Goal: Information Seeking & Learning: Compare options

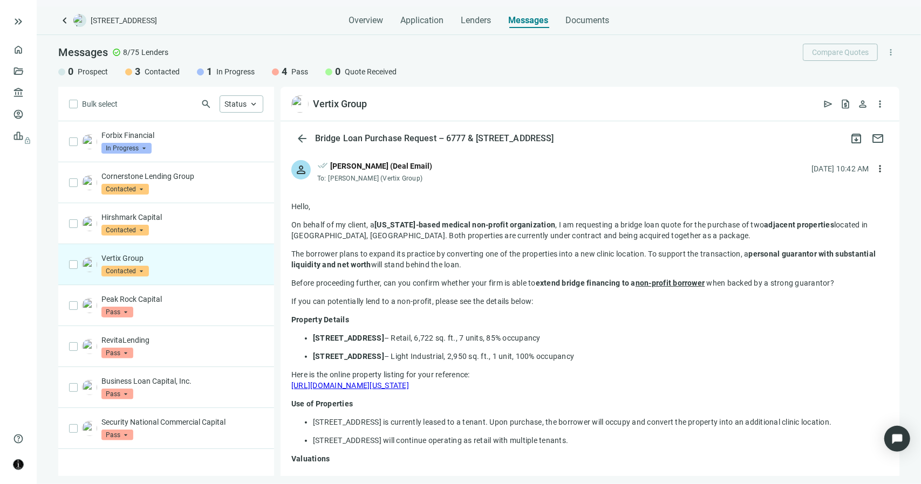
scroll to position [270, 0]
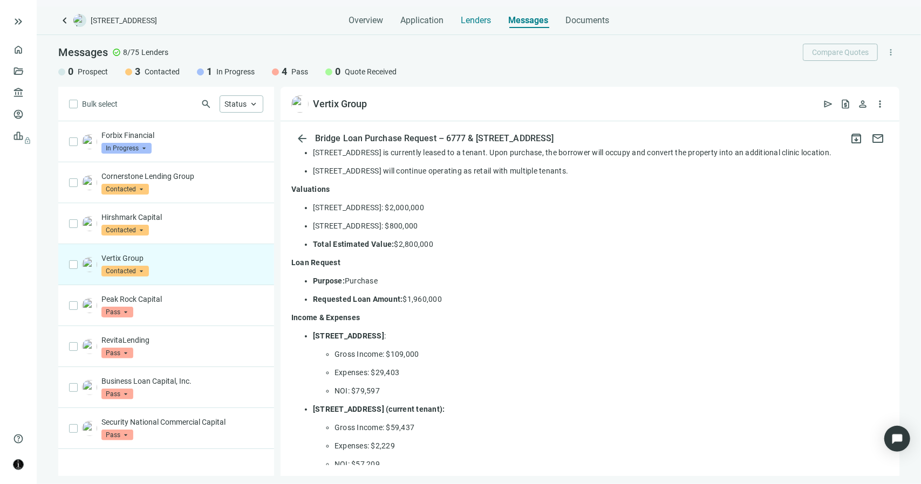
click at [481, 22] on span "Lenders" at bounding box center [476, 20] width 30 height 11
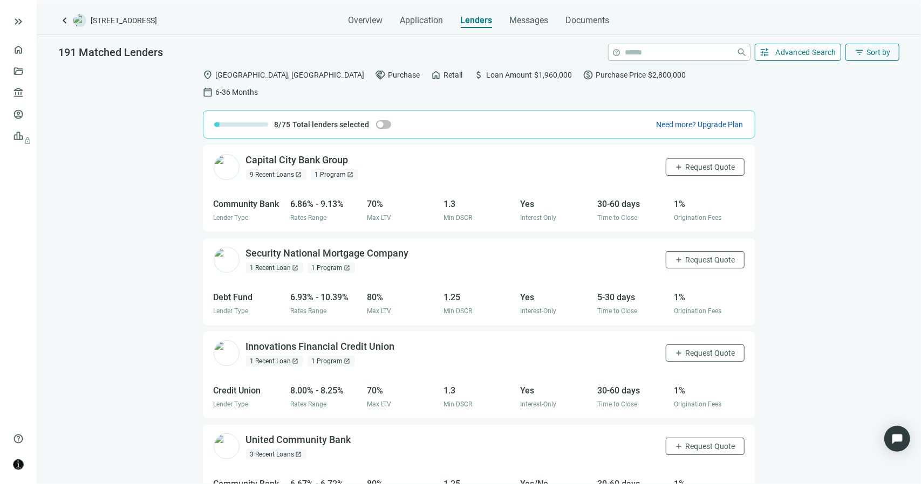
click at [780, 52] on span "Advanced Search" at bounding box center [805, 52] width 61 height 9
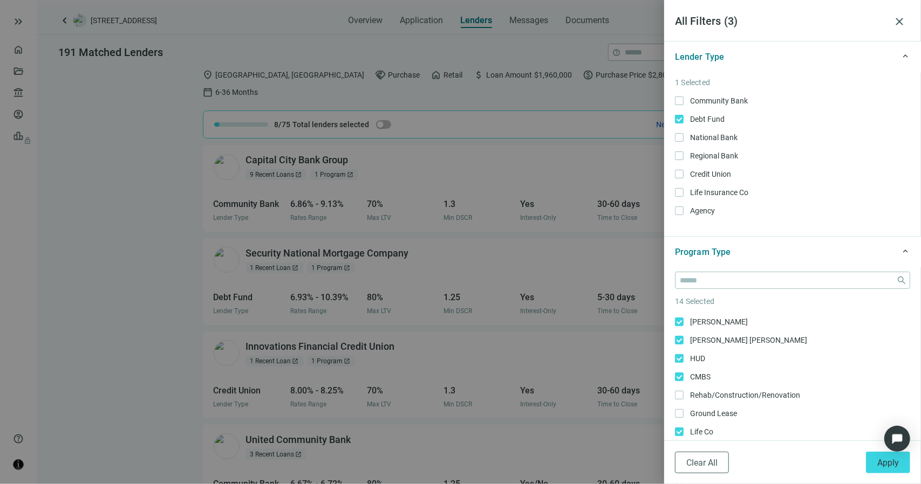
scroll to position [182, 0]
click at [701, 457] on button "Clear All" at bounding box center [702, 463] width 54 height 22
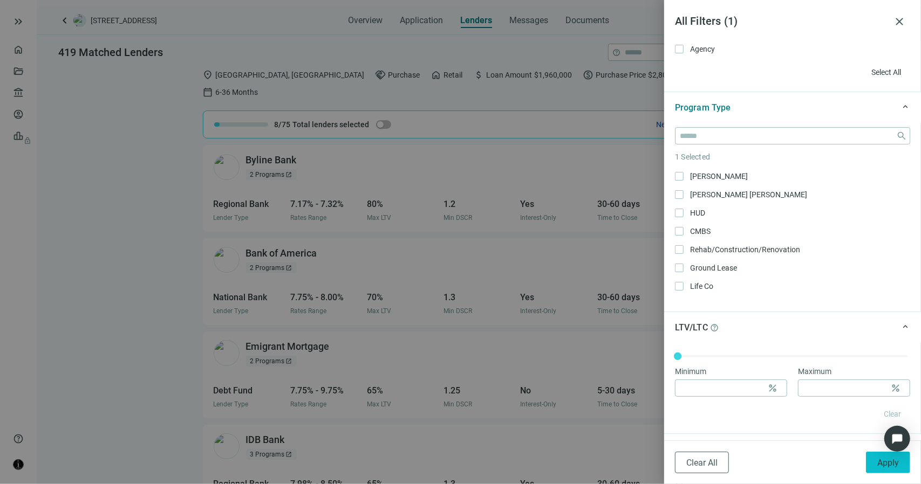
click at [888, 465] on span "Apply" at bounding box center [888, 463] width 22 height 10
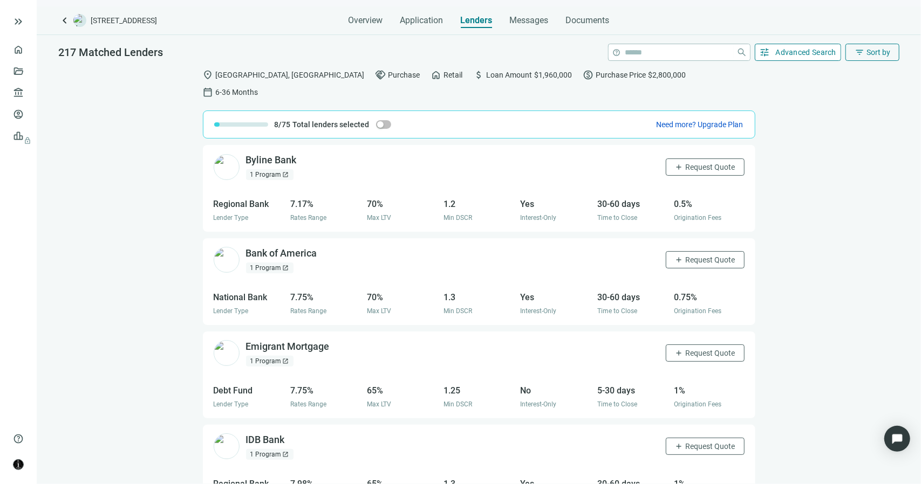
click at [785, 49] on span "Advanced Search" at bounding box center [805, 52] width 61 height 9
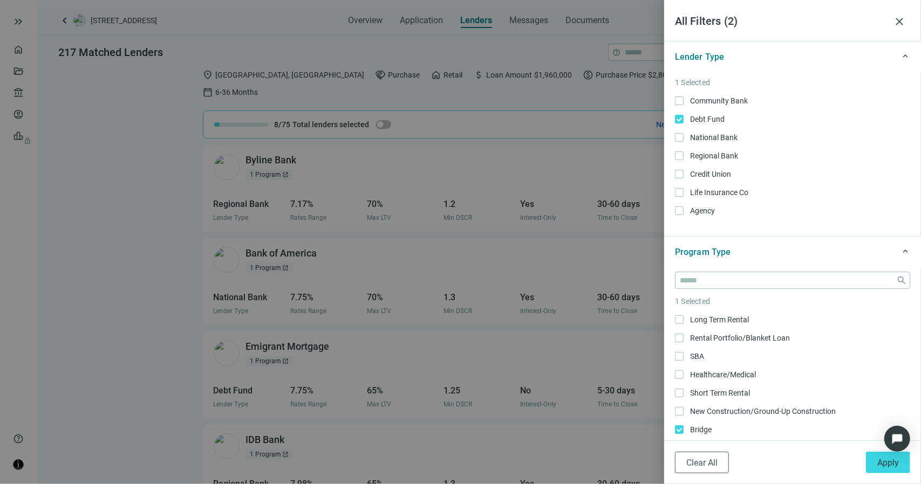
scroll to position [54, 0]
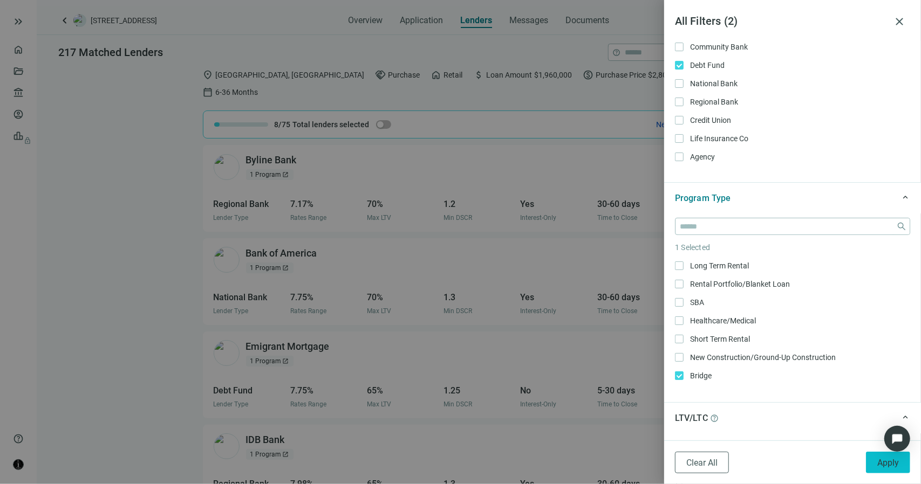
click at [884, 459] on span "Apply" at bounding box center [888, 463] width 22 height 10
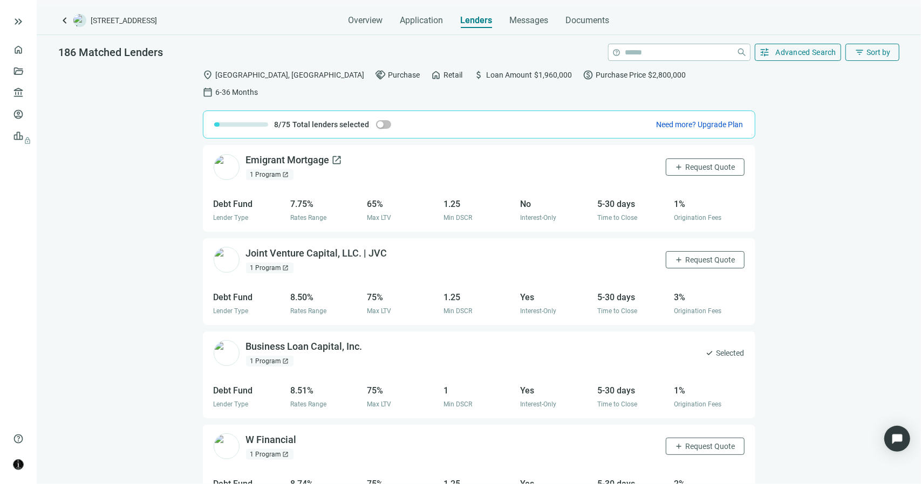
click at [336, 155] on span "open_in_new" at bounding box center [337, 160] width 11 height 11
click at [778, 56] on button "tune Advanced Search" at bounding box center [797, 52] width 87 height 17
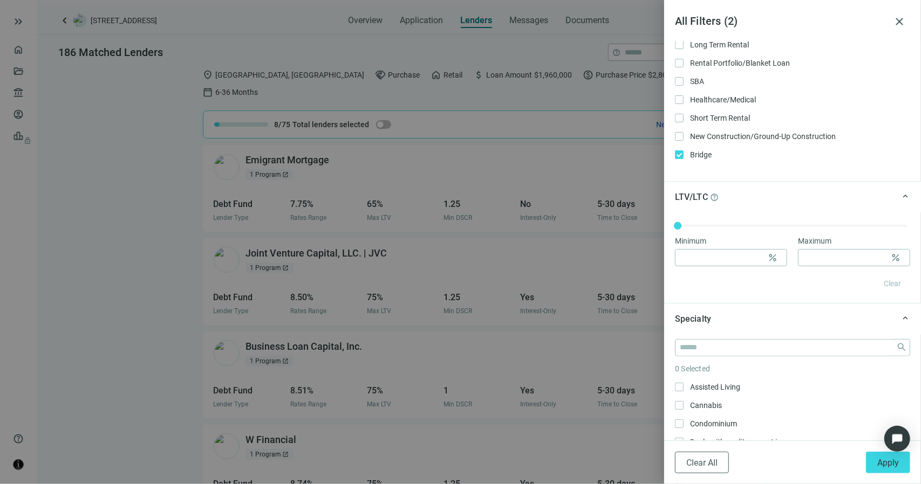
scroll to position [274, 0]
type input "*"
type input "**"
drag, startPoint x: 681, startPoint y: 226, endPoint x: 830, endPoint y: 231, distance: 149.5
click at [830, 231] on div "Minimum * percent Maximum ** percent Clear" at bounding box center [792, 259] width 257 height 91
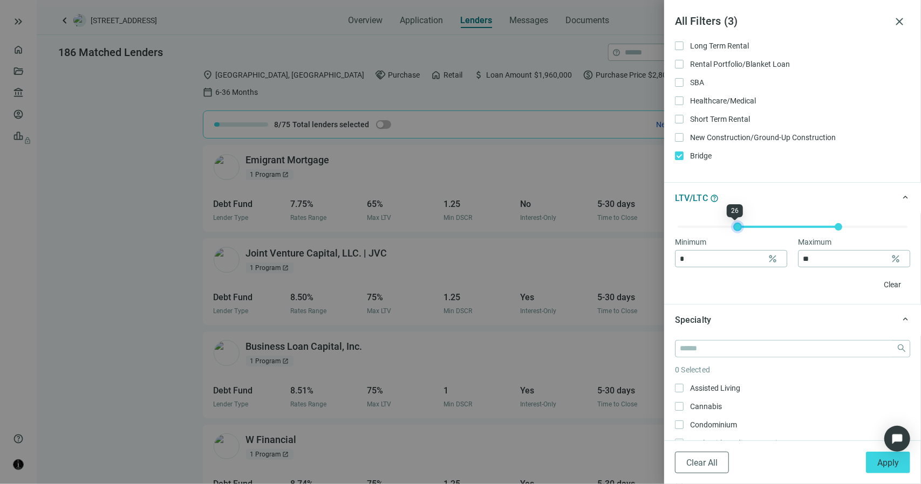
type input "*"
drag, startPoint x: 678, startPoint y: 229, endPoint x: 656, endPoint y: 225, distance: 22.5
click at [656, 225] on div "All Filters ( 3 ) close keyboard_arrow_up Lender Type 1 Selected Community Bank…" at bounding box center [460, 242] width 921 height 484
click at [876, 461] on button "Apply" at bounding box center [888, 463] width 44 height 22
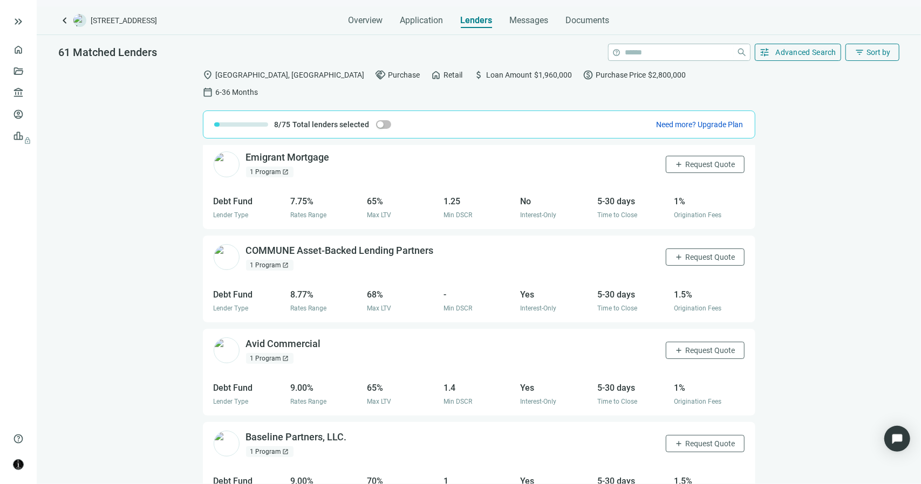
scroll to position [0, 0]
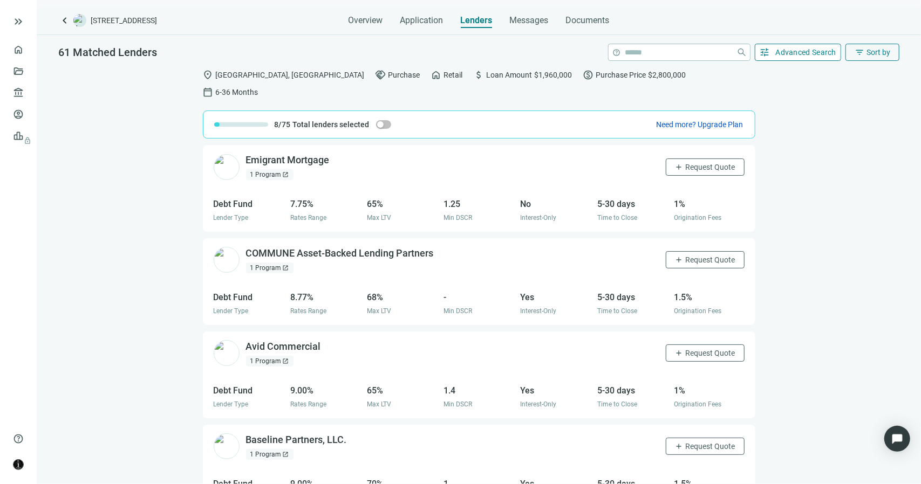
click at [774, 51] on button "tune Advanced Search" at bounding box center [797, 52] width 87 height 17
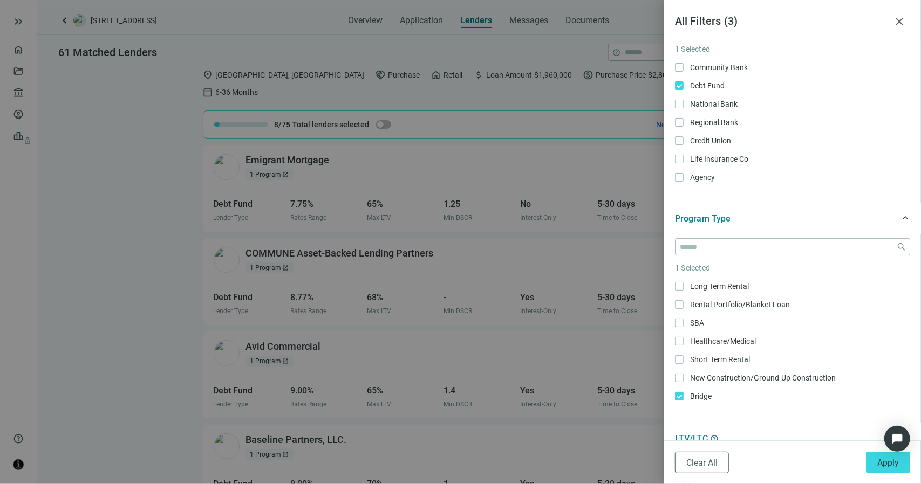
scroll to position [270, 0]
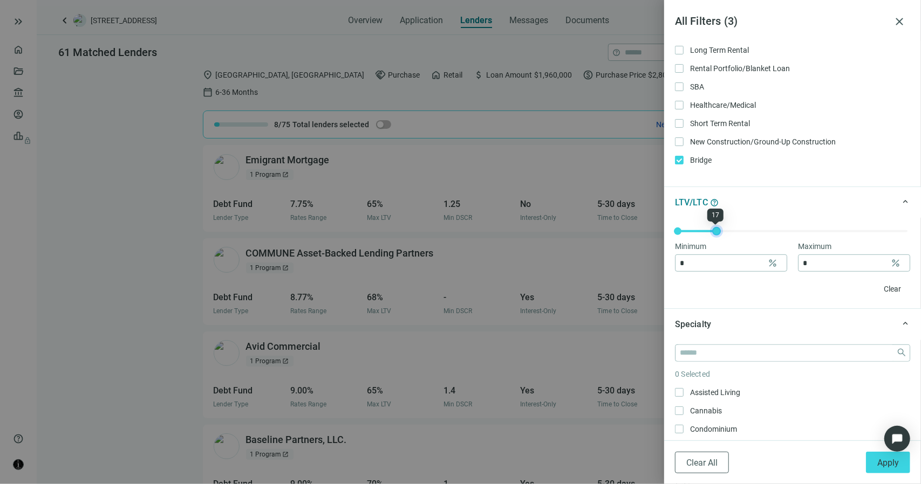
type input "*"
drag, startPoint x: 832, startPoint y: 229, endPoint x: 614, endPoint y: 229, distance: 217.9
click at [615, 229] on div "All Filters ( 3 ) close keyboard_arrow_up Lender Type 1 Selected Community Bank…" at bounding box center [460, 242] width 921 height 484
click at [885, 462] on span "Apply" at bounding box center [888, 463] width 22 height 10
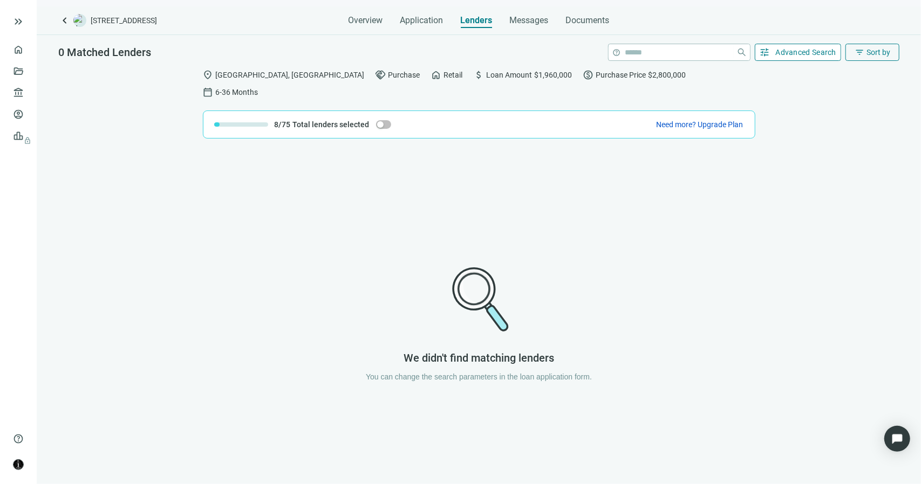
click at [783, 49] on span "Advanced Search" at bounding box center [805, 52] width 61 height 9
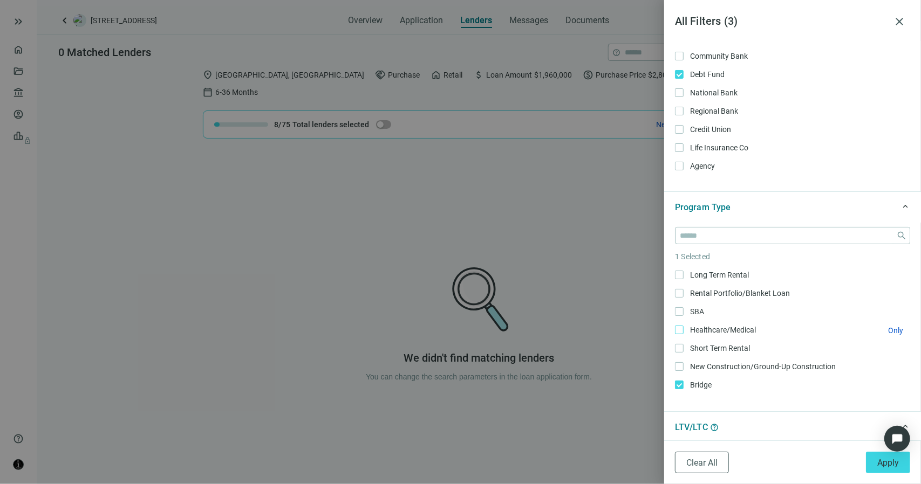
scroll to position [377, 0]
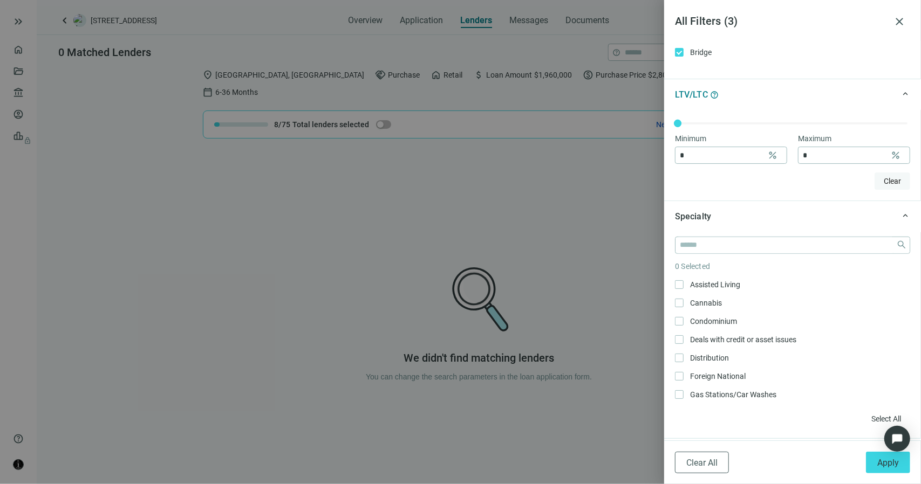
click at [883, 183] on span "Clear" at bounding box center [891, 181] width 17 height 9
click at [878, 459] on span "Apply" at bounding box center [888, 463] width 22 height 10
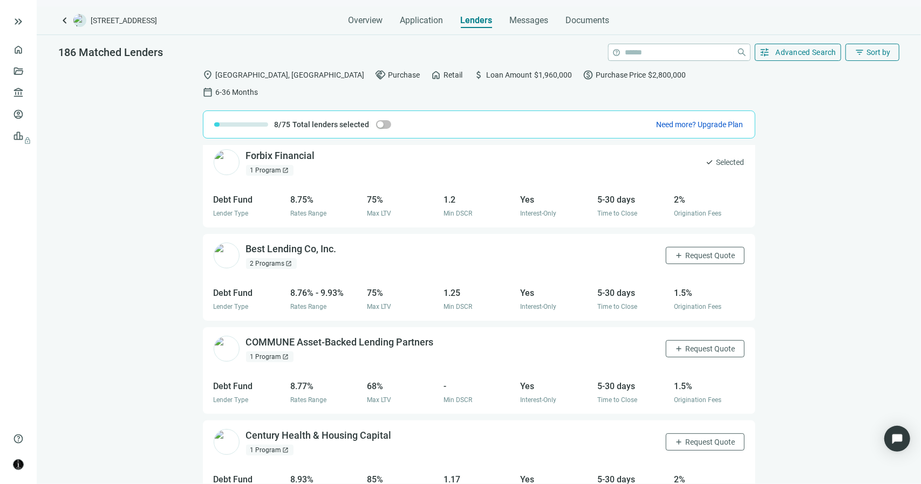
click at [283, 354] on span "open_in_new" at bounding box center [286, 357] width 6 height 6
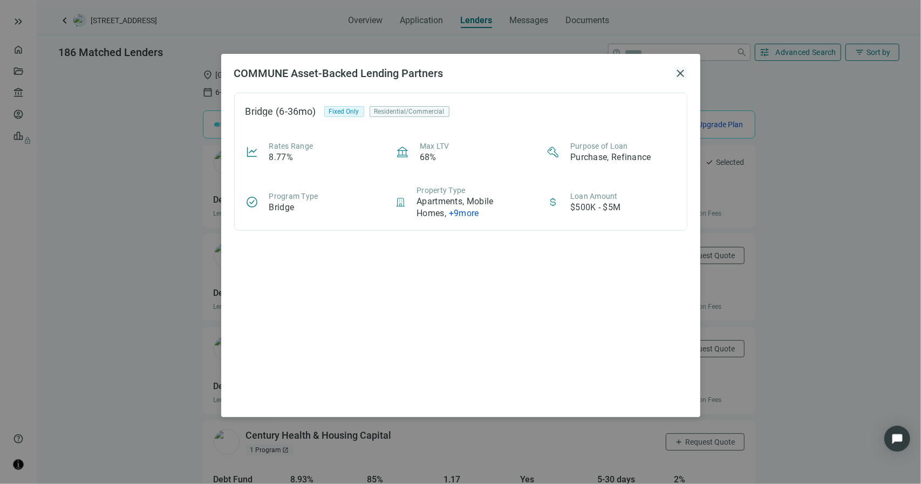
click at [685, 73] on span "close" at bounding box center [680, 73] width 13 height 13
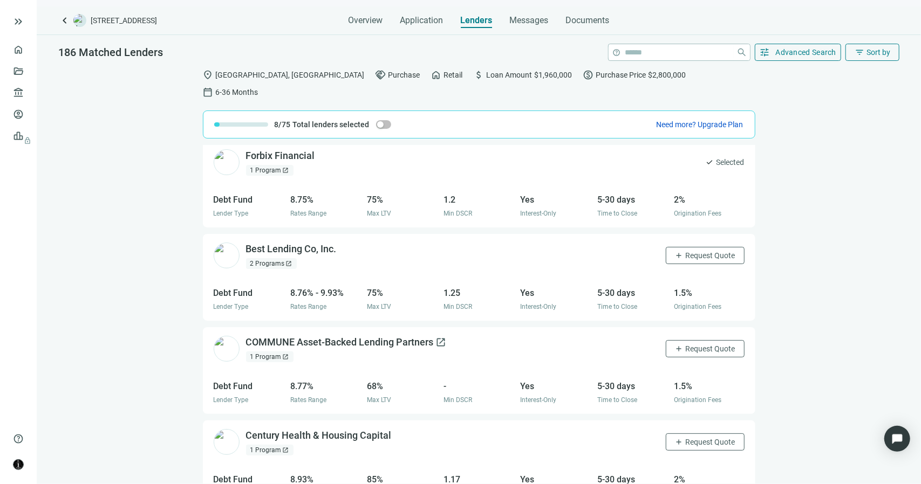
click at [444, 337] on span "open_in_new" at bounding box center [441, 342] width 11 height 11
click at [286, 260] on span "open_in_new" at bounding box center [289, 263] width 6 height 6
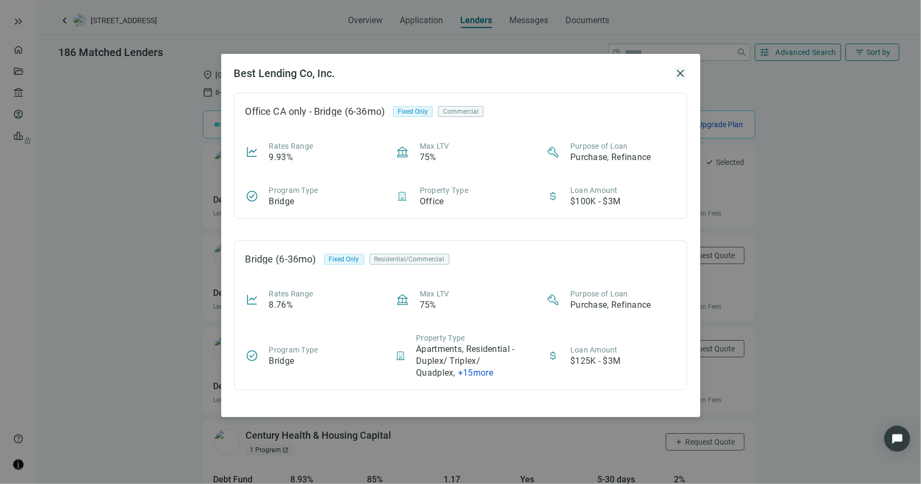
click at [677, 75] on span "close" at bounding box center [680, 73] width 13 height 13
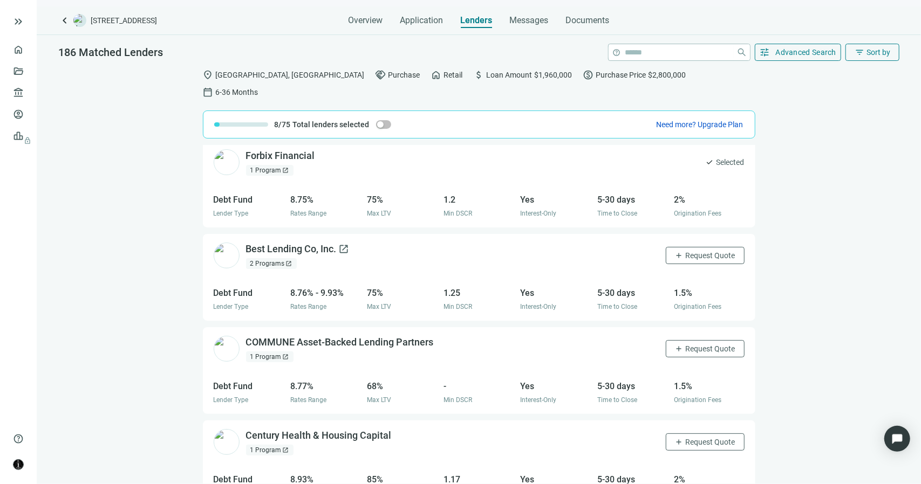
click at [341, 244] on span "open_in_new" at bounding box center [344, 249] width 11 height 11
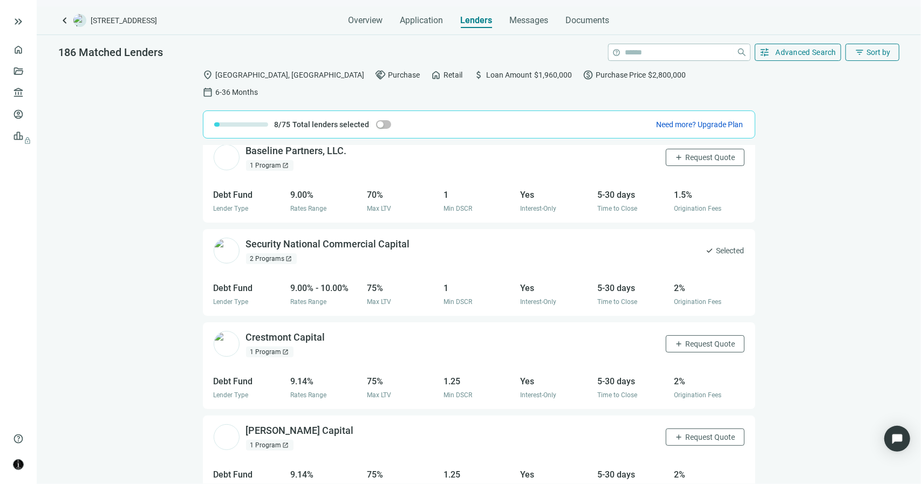
scroll to position [892, 0]
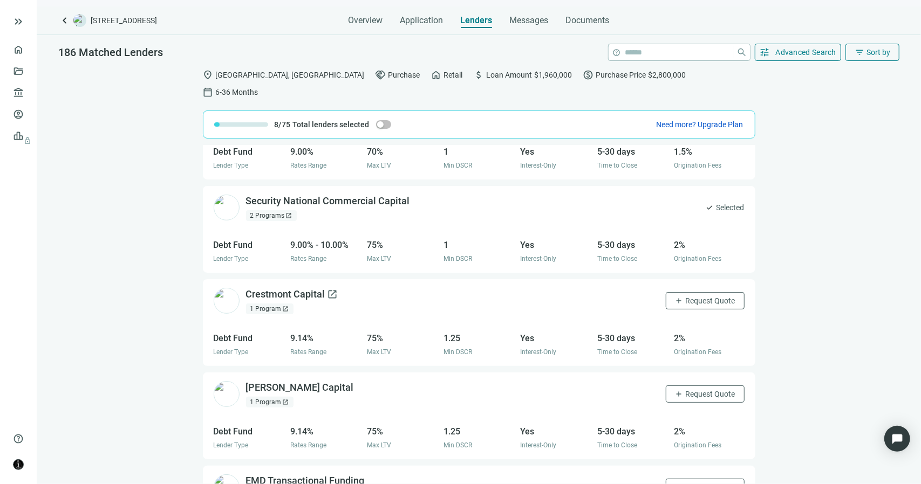
click at [332, 289] on span "open_in_new" at bounding box center [332, 294] width 11 height 11
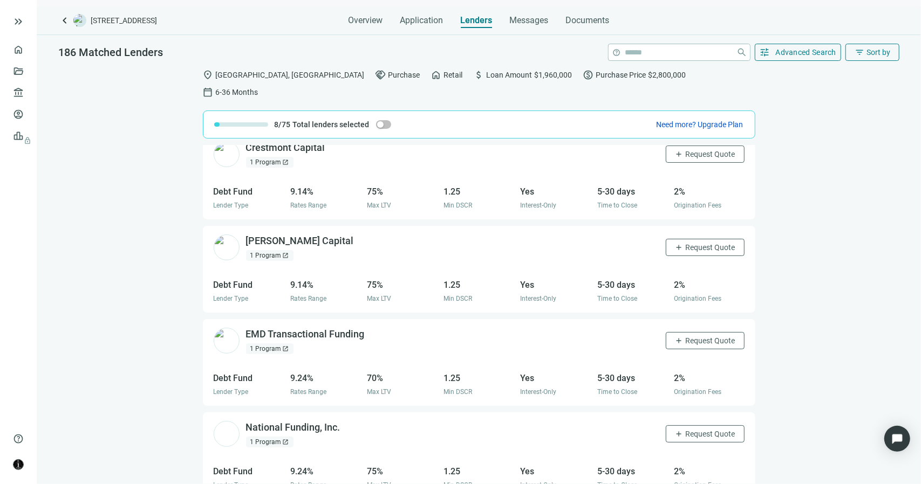
scroll to position [1054, 0]
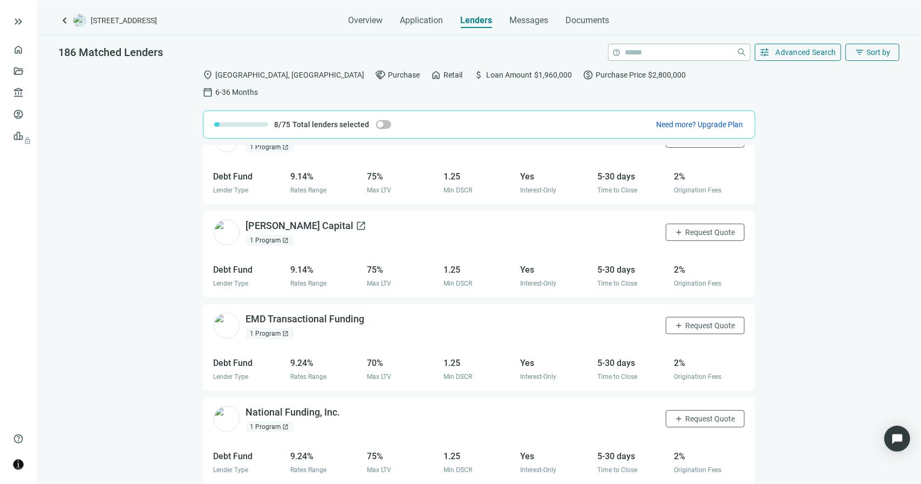
click at [356, 221] on span "open_in_new" at bounding box center [361, 226] width 11 height 11
click at [675, 228] on span "add" at bounding box center [679, 232] width 9 height 9
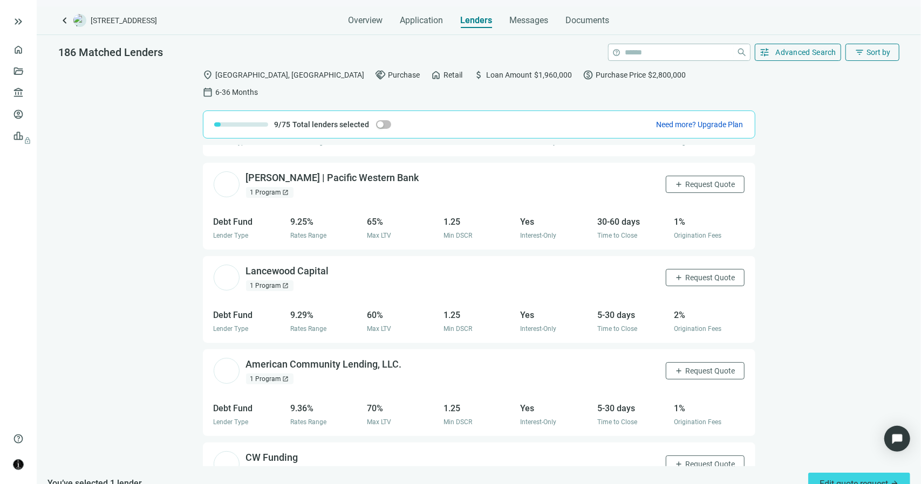
scroll to position [1485, 0]
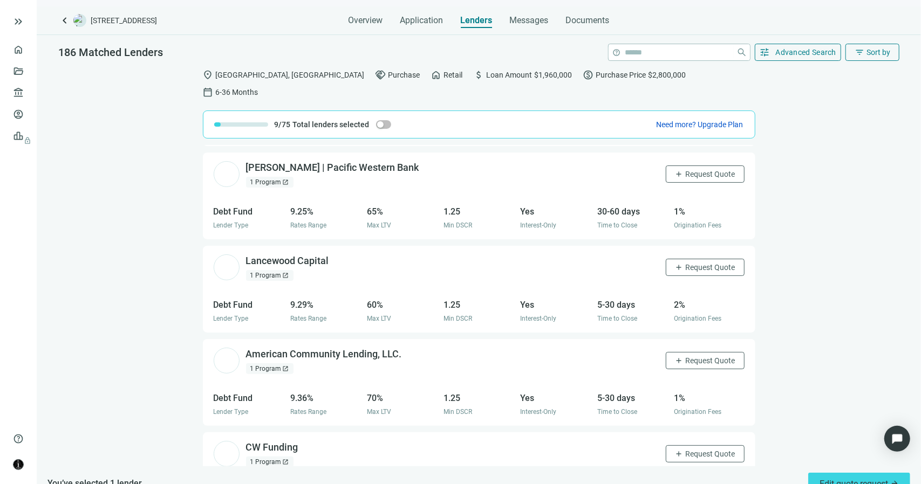
click at [283, 366] on span "open_in_new" at bounding box center [286, 369] width 6 height 6
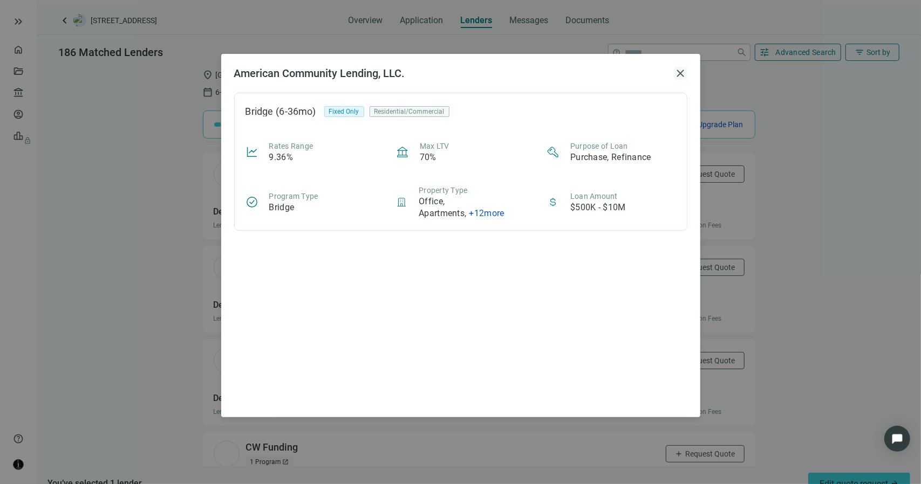
click at [685, 73] on span "close" at bounding box center [680, 73] width 13 height 13
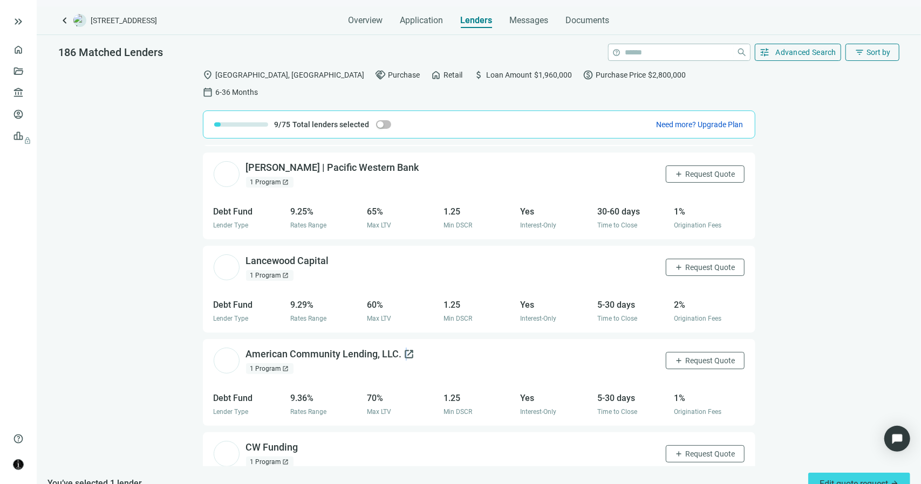
click at [404, 349] on span "open_in_new" at bounding box center [409, 354] width 11 height 11
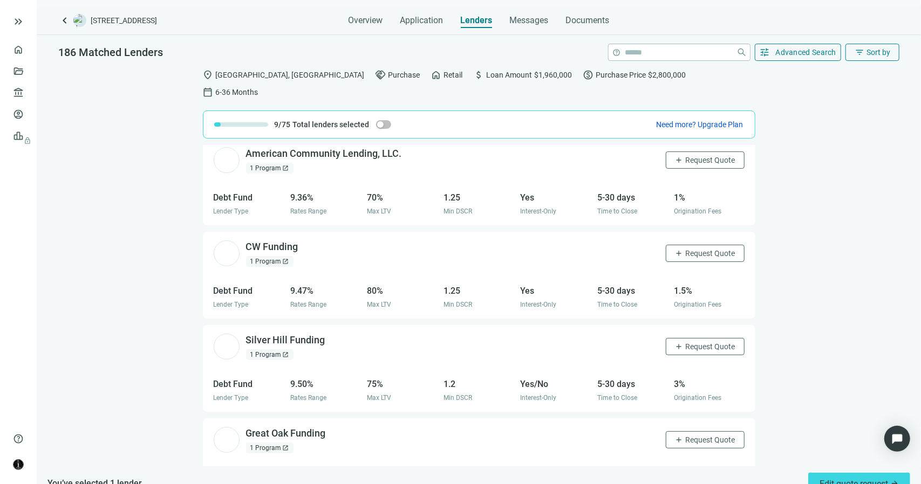
scroll to position [1696, 0]
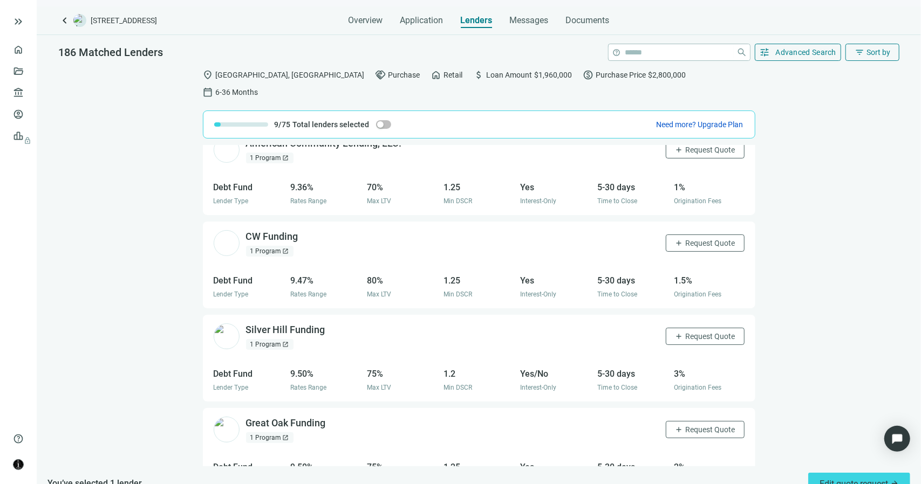
click at [280, 246] on div "1 Program open_in_new" at bounding box center [269, 251] width 47 height 11
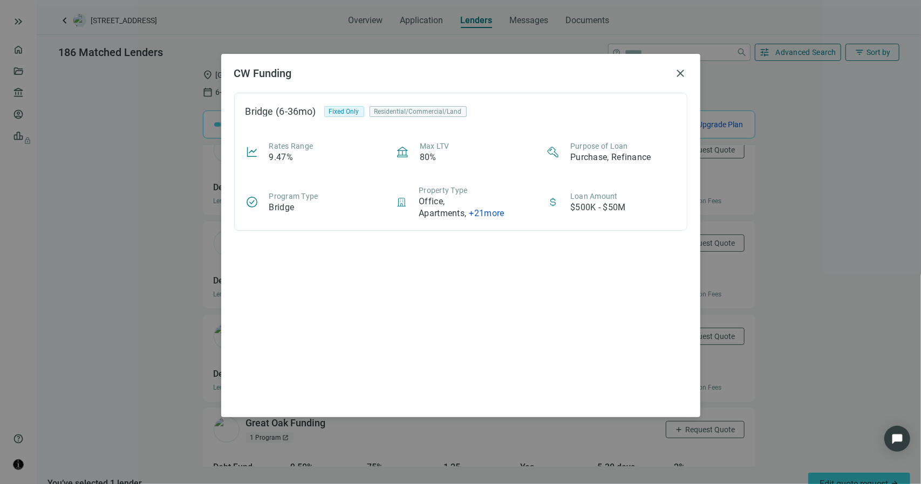
click at [683, 71] on span "close" at bounding box center [680, 73] width 13 height 13
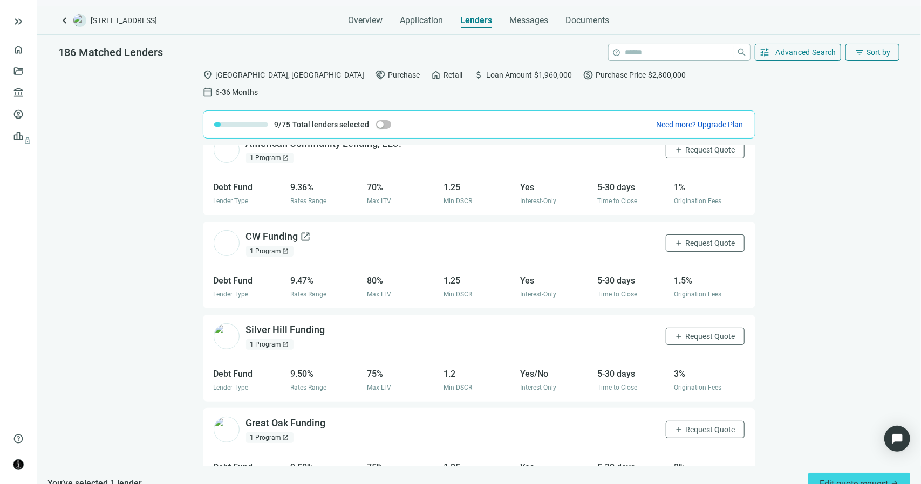
click at [286, 230] on div "CW Funding open_in_new" at bounding box center [278, 236] width 65 height 13
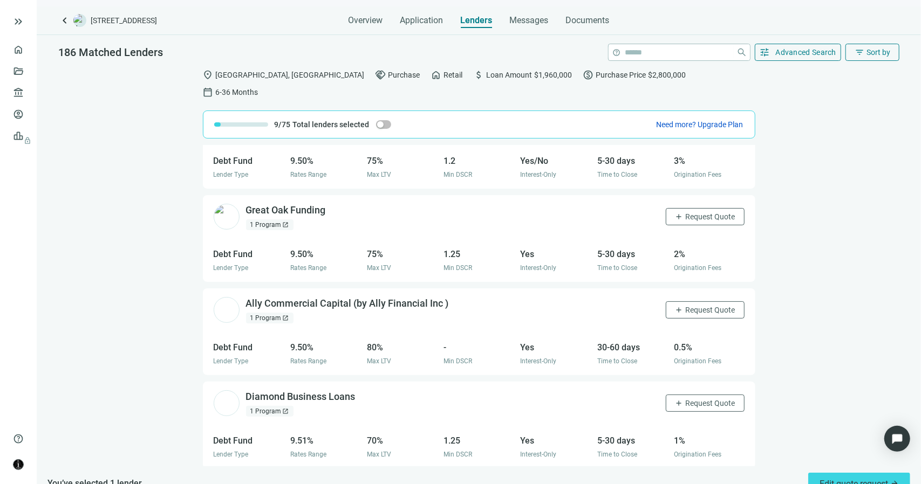
scroll to position [1912, 0]
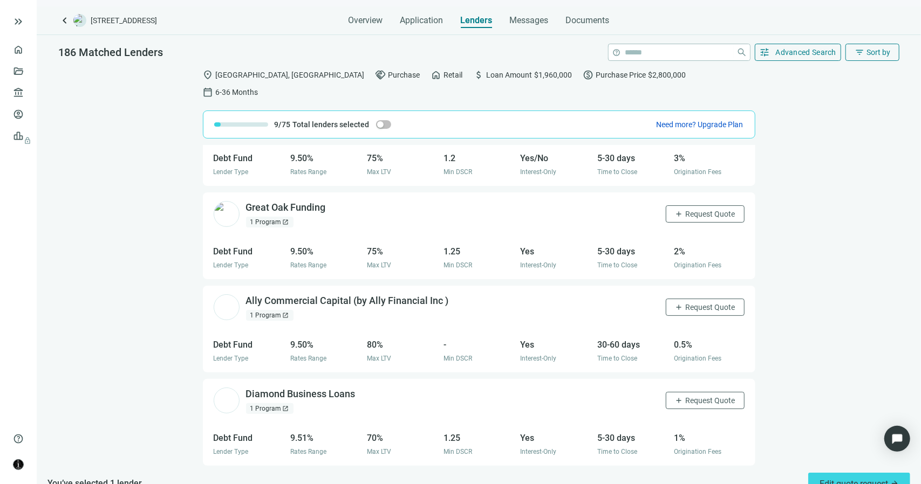
click at [283, 312] on span "open_in_new" at bounding box center [286, 315] width 6 height 6
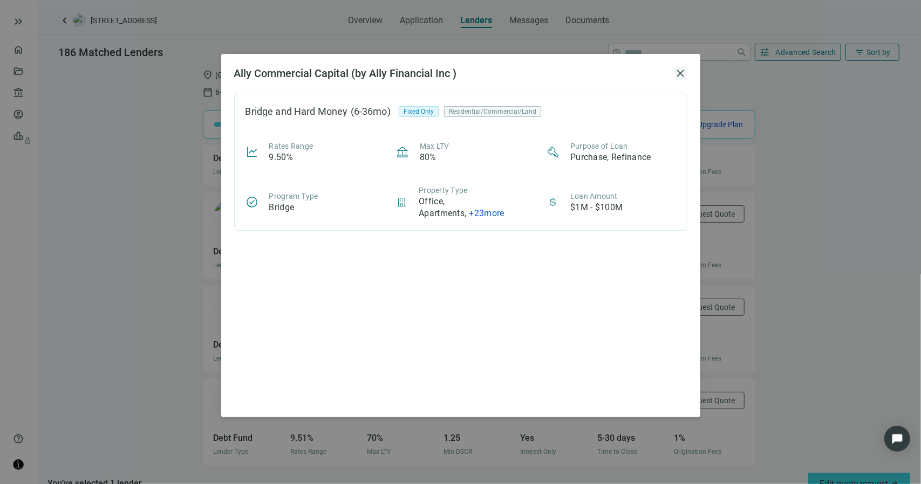
click at [682, 73] on span "close" at bounding box center [680, 73] width 13 height 13
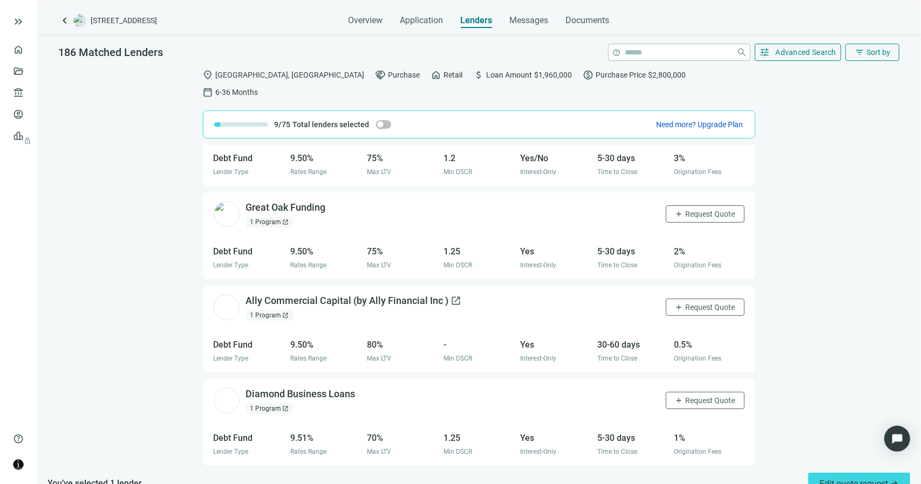
click at [455, 296] on span "open_in_new" at bounding box center [456, 301] width 11 height 11
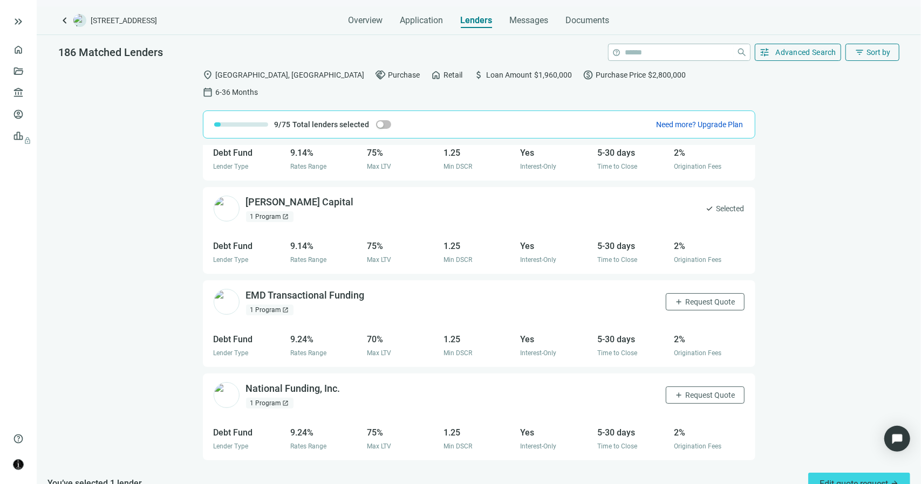
scroll to position [1049, 0]
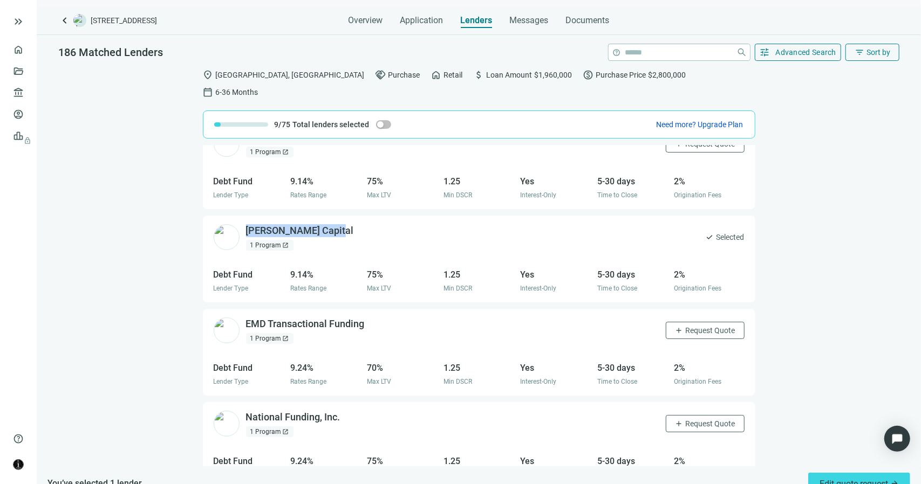
drag, startPoint x: 339, startPoint y: 211, endPoint x: 248, endPoint y: 202, distance: 91.1
click at [248, 216] on div "Pennybacker Capital open_in_new 1 Program open_in_new check Selected" at bounding box center [479, 238] width 552 height 44
click at [356, 225] on span "open_in_new" at bounding box center [361, 230] width 11 height 11
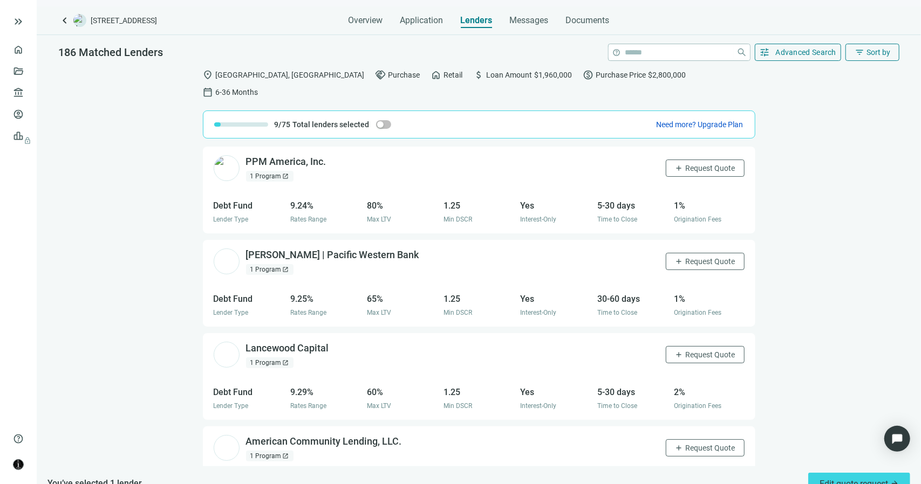
scroll to position [1426, 0]
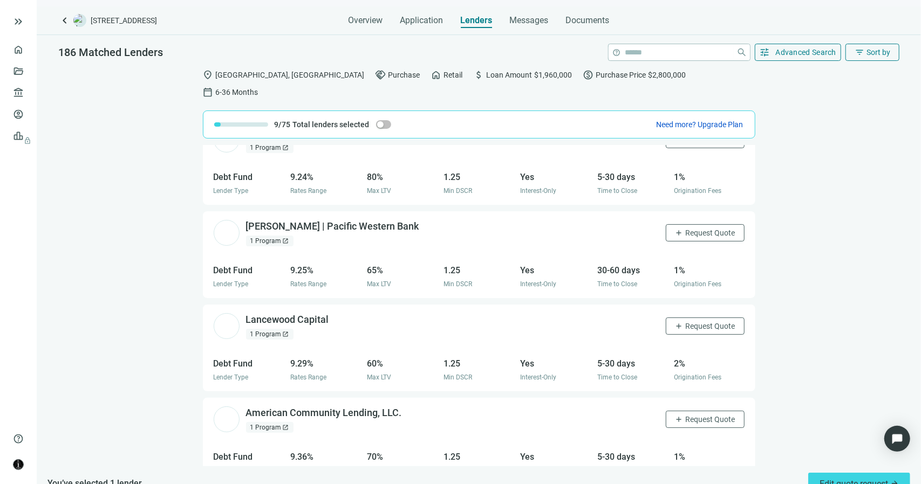
click at [283, 238] on span "open_in_new" at bounding box center [286, 241] width 6 height 6
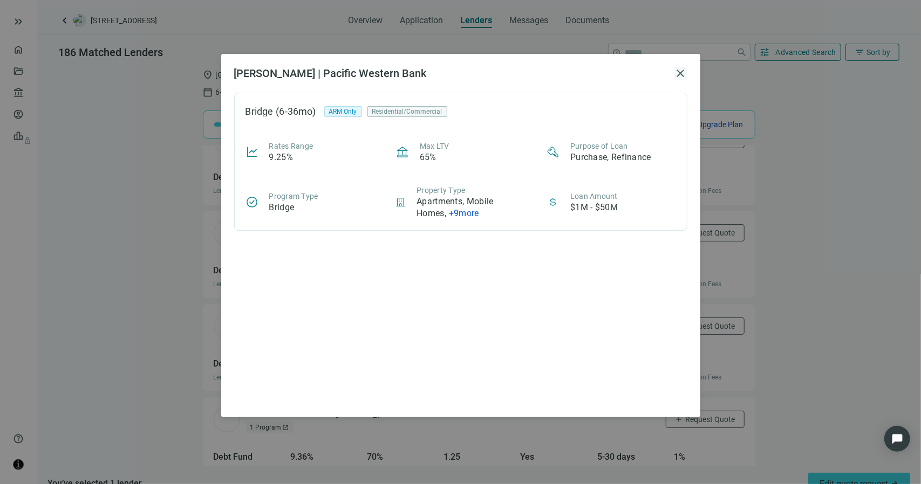
click at [682, 72] on span "close" at bounding box center [680, 73] width 13 height 13
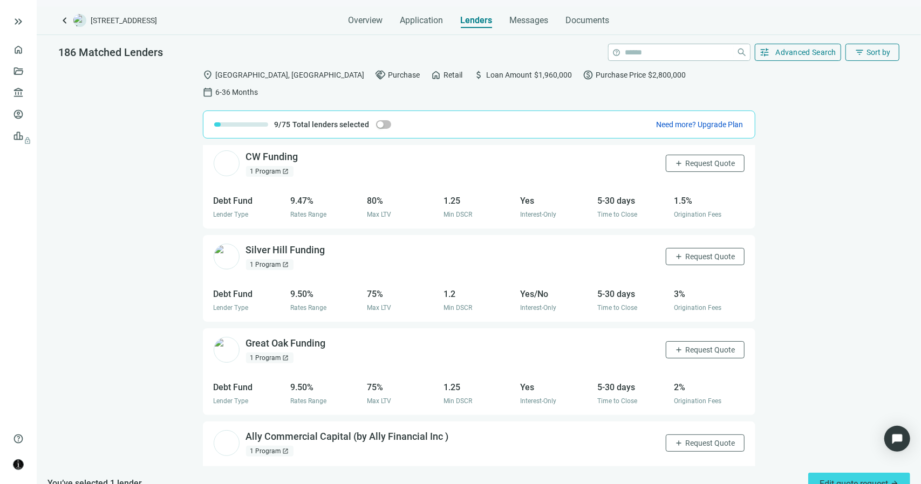
scroll to position [1858, 0]
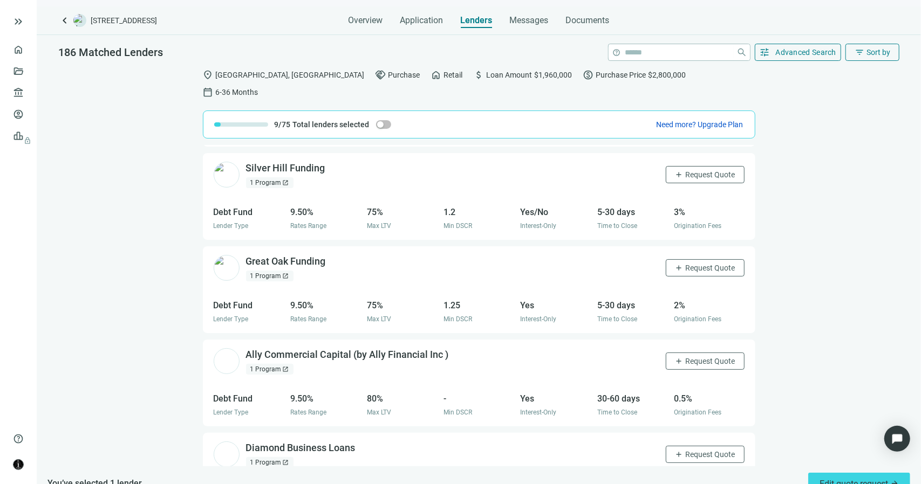
click at [283, 273] on span "open_in_new" at bounding box center [286, 276] width 6 height 6
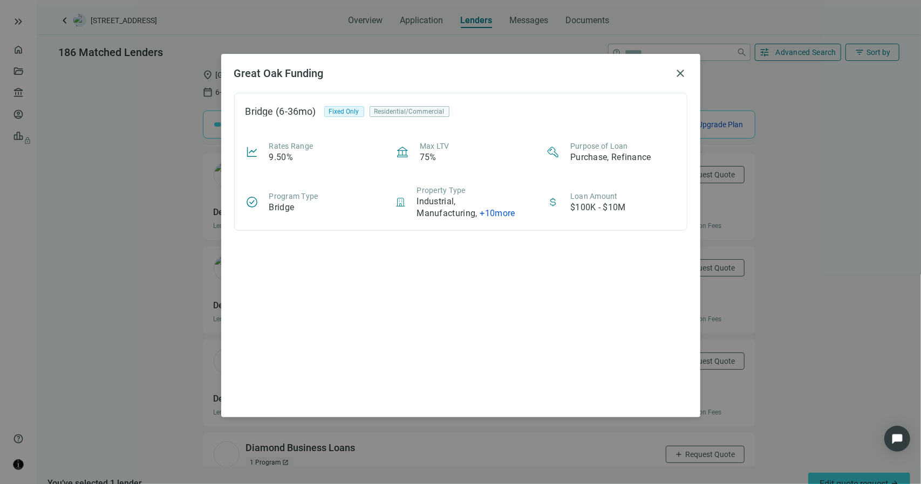
click at [685, 69] on span "close" at bounding box center [680, 73] width 13 height 13
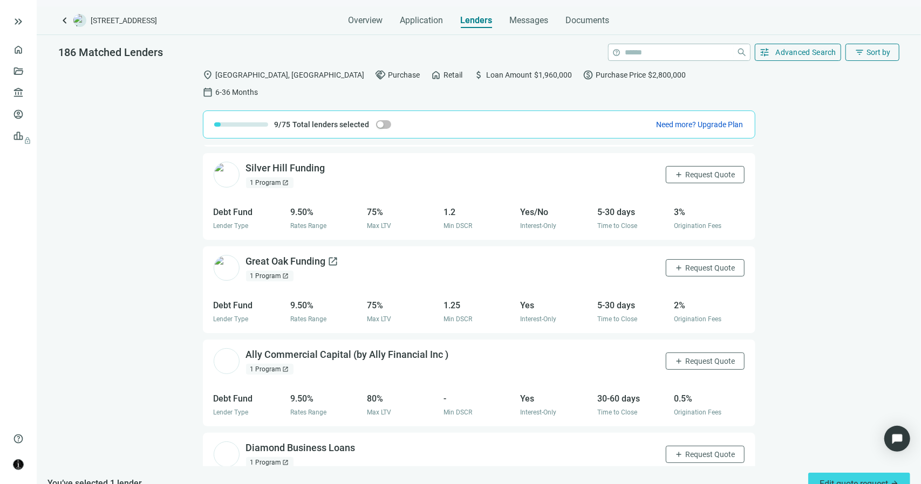
click at [319, 255] on div "Great Oak Funding open_in_new" at bounding box center [292, 261] width 93 height 13
click at [685, 264] on span "Request Quote" at bounding box center [710, 268] width 50 height 9
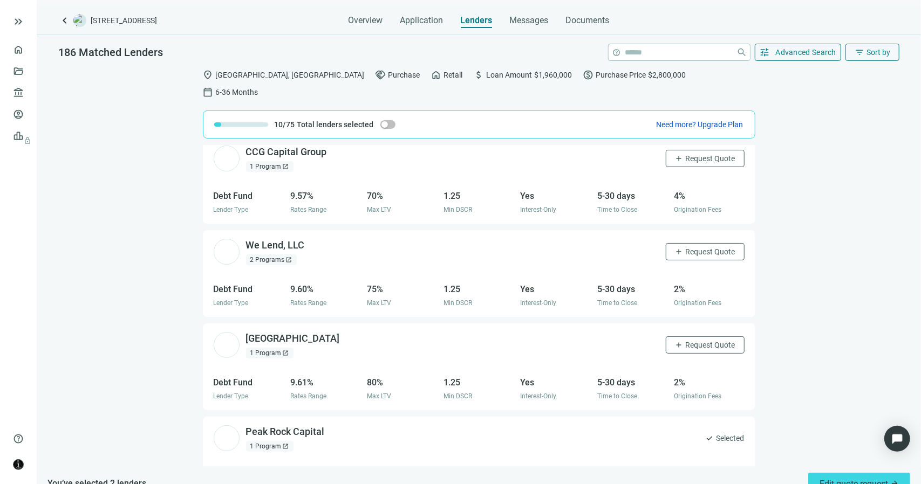
scroll to position [2343, 0]
click at [287, 347] on span "open_in_new" at bounding box center [286, 350] width 6 height 6
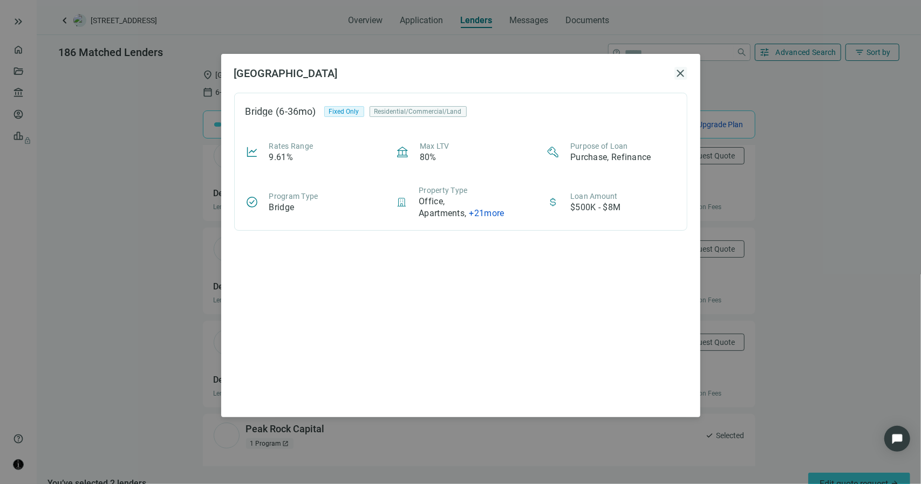
click at [678, 72] on span "close" at bounding box center [680, 73] width 13 height 13
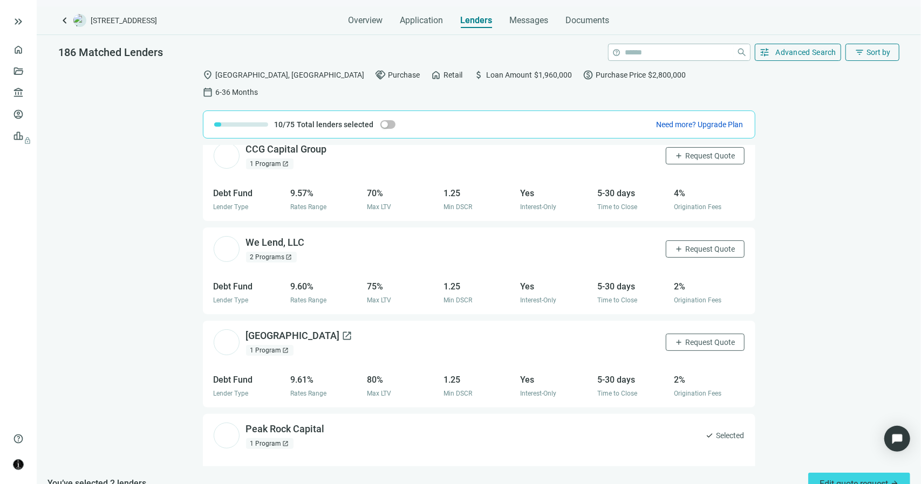
click at [327, 329] on div "New Providence Capital open_in_new" at bounding box center [299, 335] width 107 height 13
click at [675, 338] on span "add" at bounding box center [679, 342] width 9 height 9
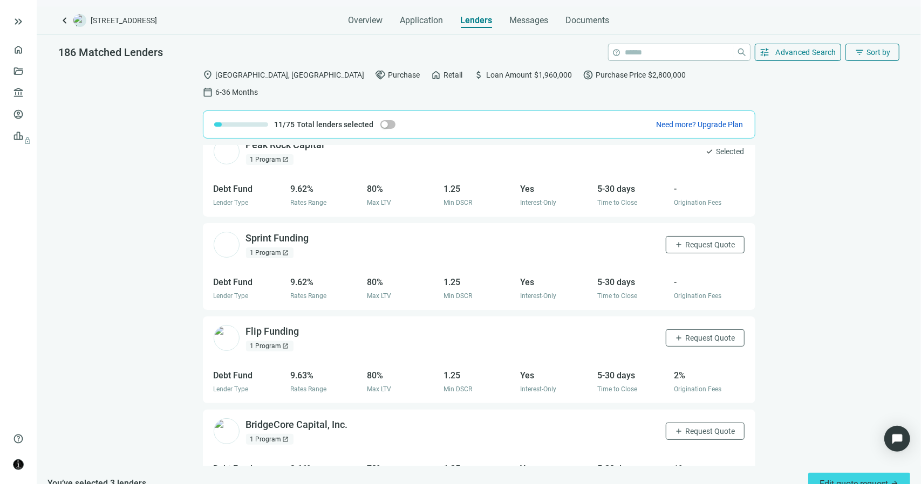
scroll to position [2573, 0]
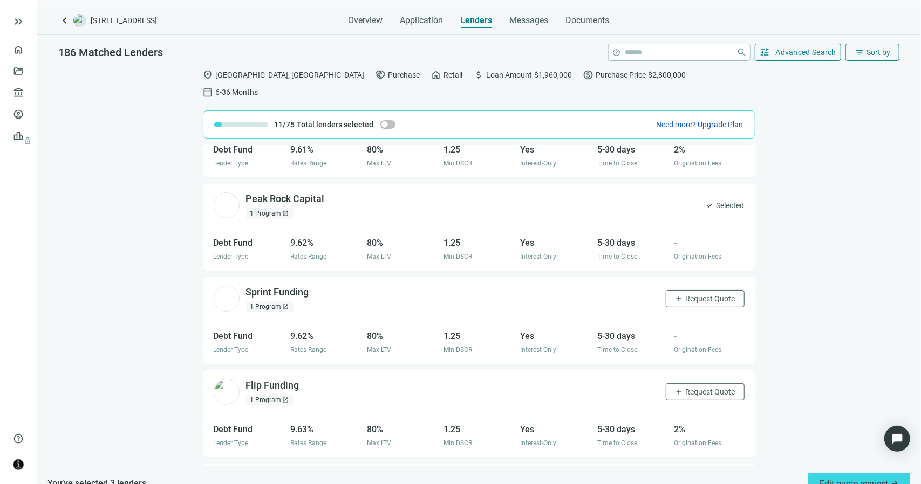
click at [280, 301] on div "1 Program open_in_new" at bounding box center [269, 306] width 47 height 11
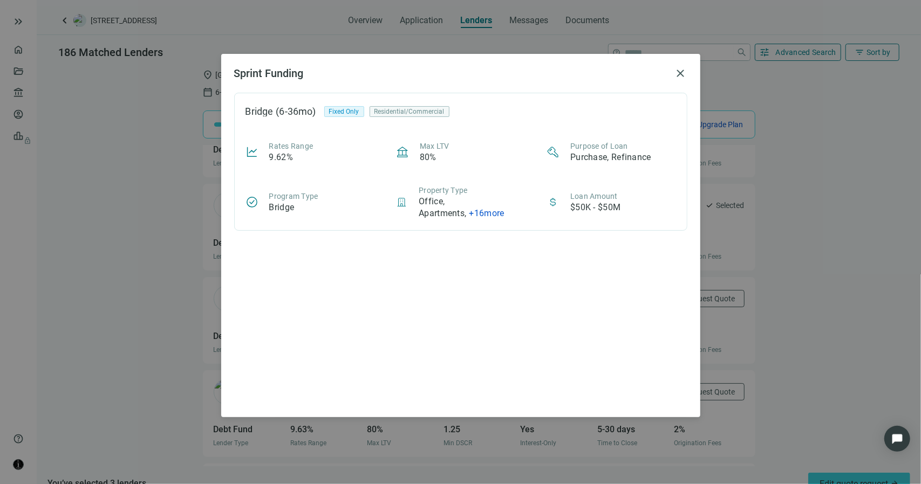
click at [681, 74] on span "close" at bounding box center [680, 73] width 13 height 13
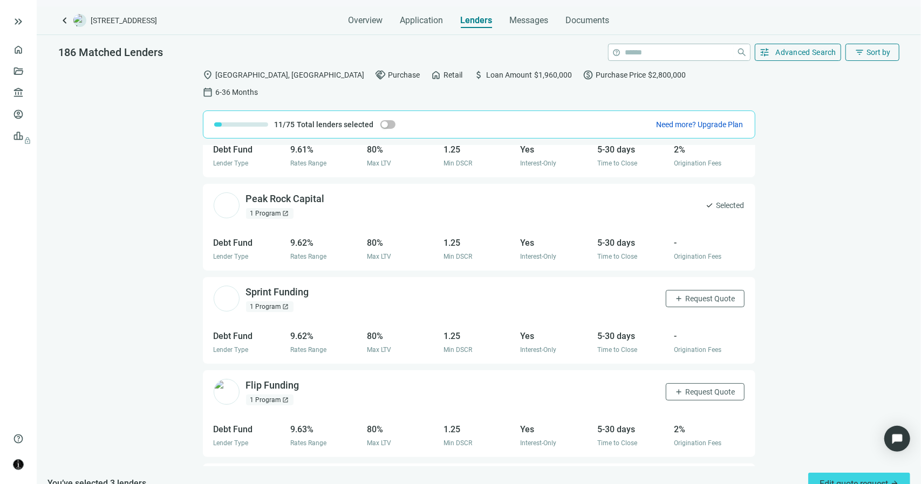
click at [296, 286] on div "Sprint Funding open_in_new" at bounding box center [277, 292] width 63 height 13
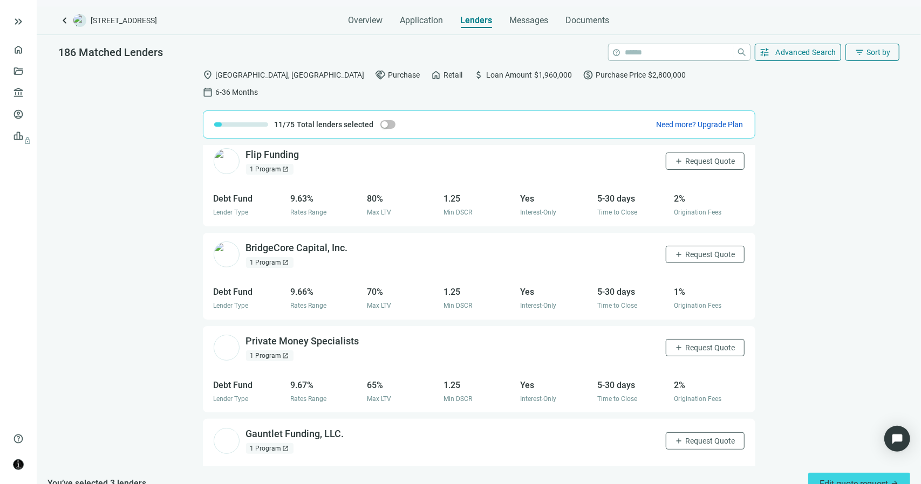
scroll to position [2750, 0]
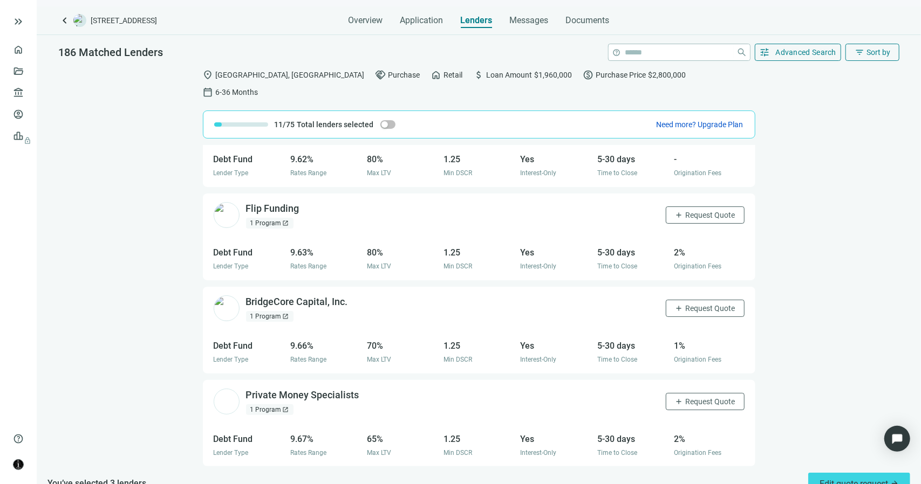
click at [283, 313] on span "open_in_new" at bounding box center [286, 316] width 6 height 6
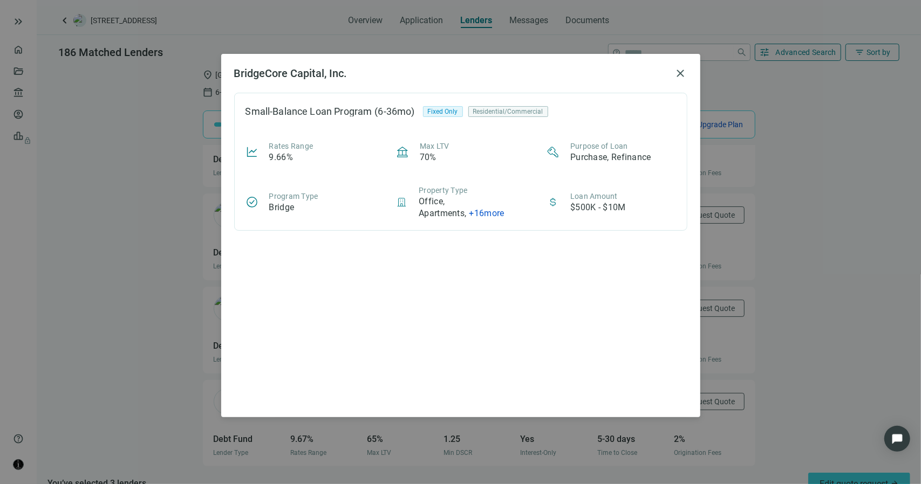
click at [678, 72] on span "close" at bounding box center [680, 73] width 13 height 13
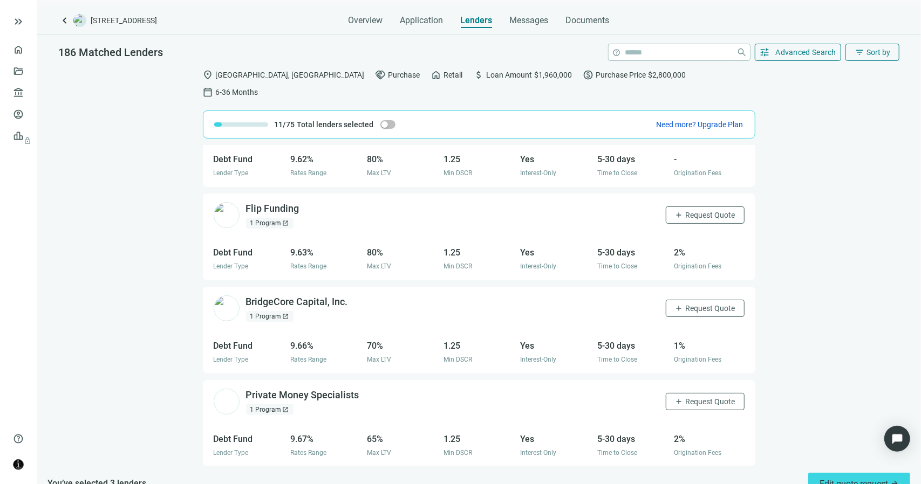
click at [284, 313] on span "open_in_new" at bounding box center [286, 316] width 6 height 6
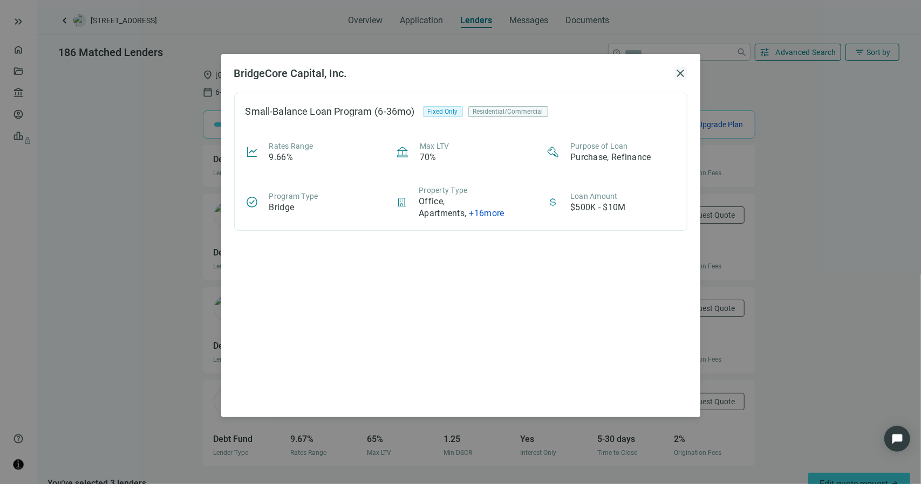
click at [679, 73] on span "close" at bounding box center [680, 73] width 13 height 13
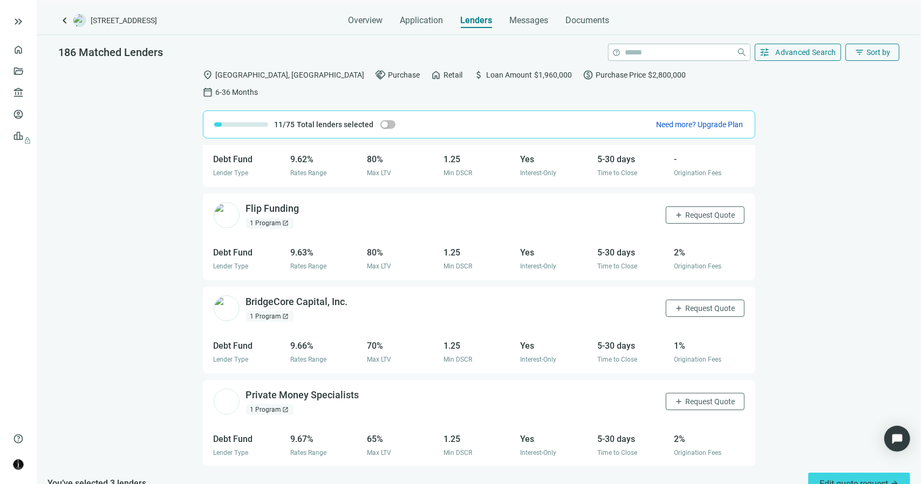
click at [0, 0] on span "open_in_new" at bounding box center [0, 0] width 0 height 0
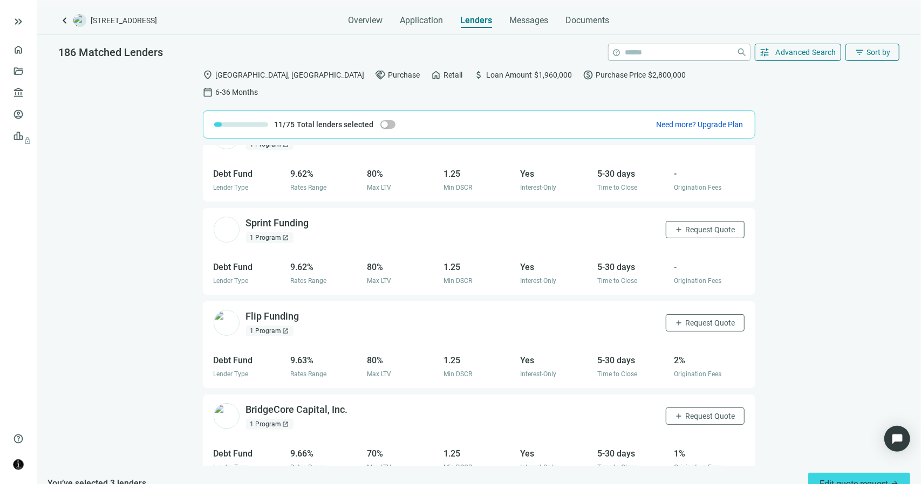
scroll to position [2373, 0]
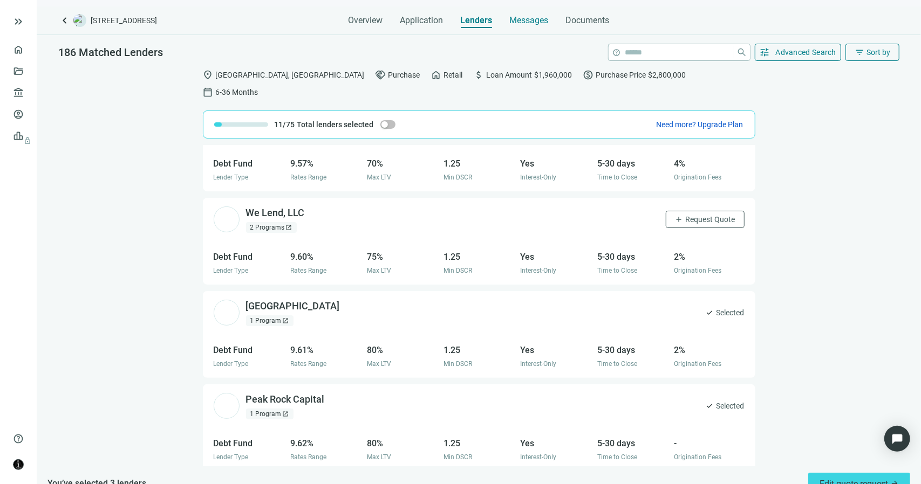
click at [535, 20] on span "Messages" at bounding box center [529, 20] width 39 height 10
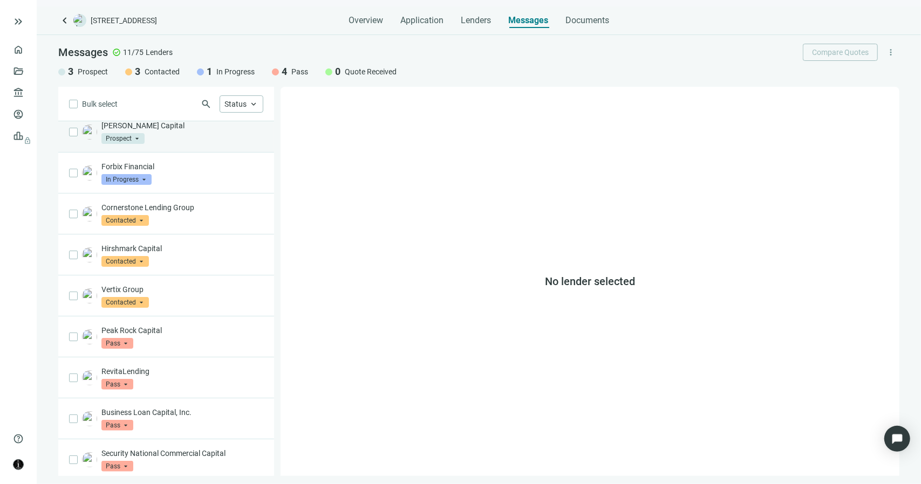
scroll to position [94, 0]
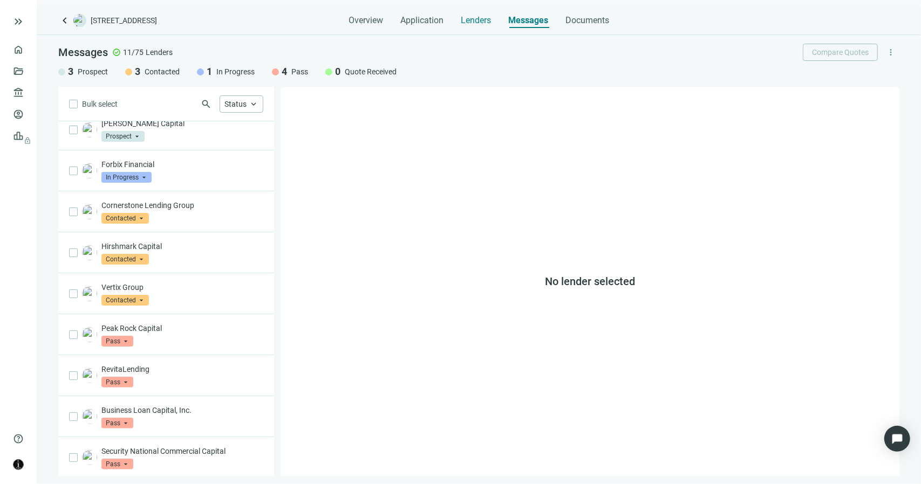
click at [480, 22] on span "Lenders" at bounding box center [476, 20] width 30 height 11
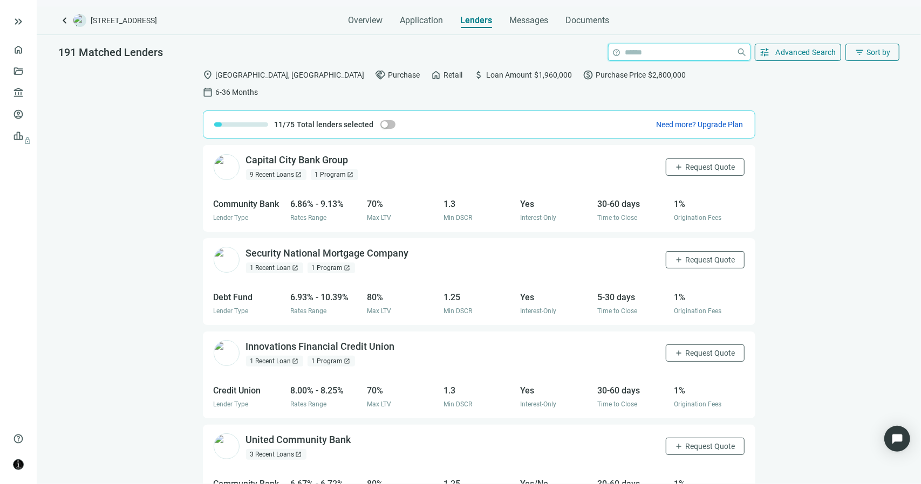
click at [640, 57] on input "search" at bounding box center [678, 52] width 107 height 16
type input "*****"
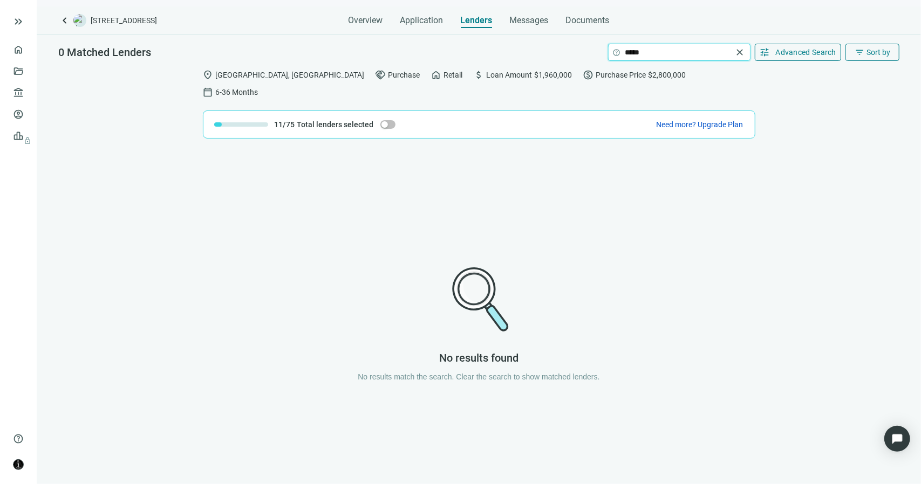
click at [655, 52] on input "*****" at bounding box center [678, 52] width 107 height 16
drag, startPoint x: 652, startPoint y: 51, endPoint x: 609, endPoint y: 52, distance: 43.2
click at [609, 52] on span "help ***** close" at bounding box center [678, 52] width 141 height 16
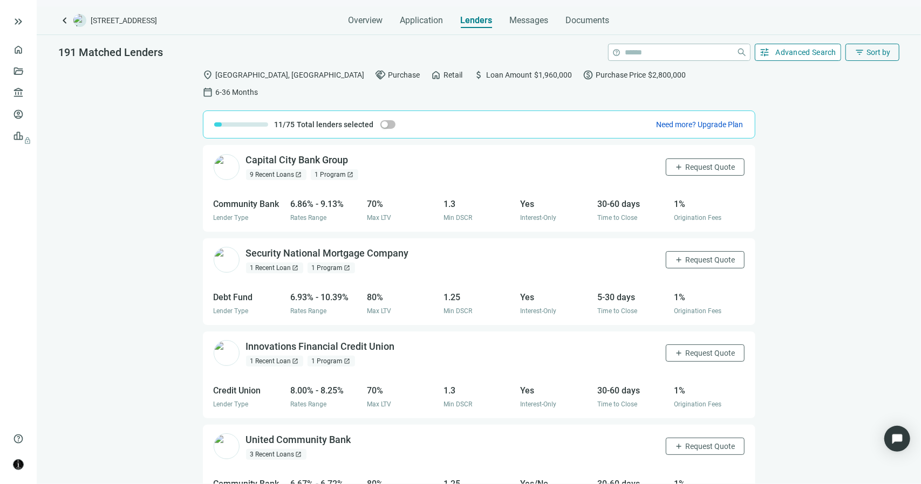
click at [788, 52] on span "Advanced Search" at bounding box center [805, 52] width 61 height 9
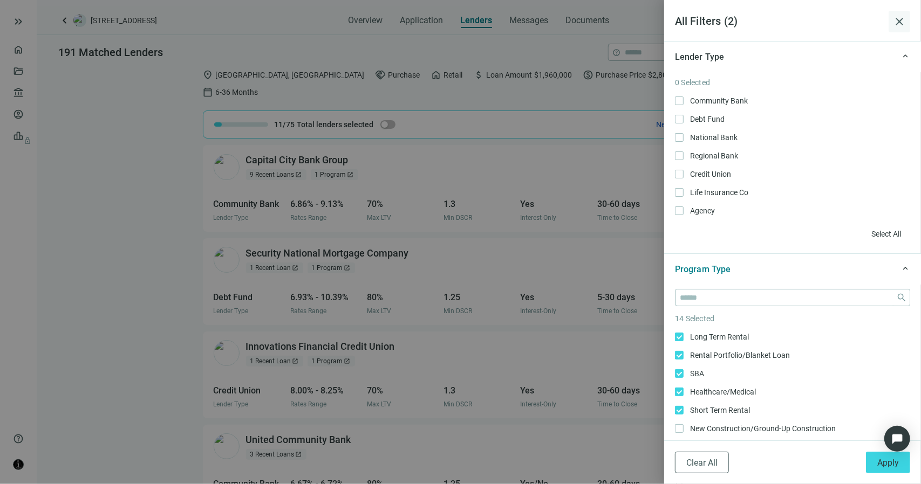
click at [899, 20] on span "close" at bounding box center [898, 21] width 13 height 13
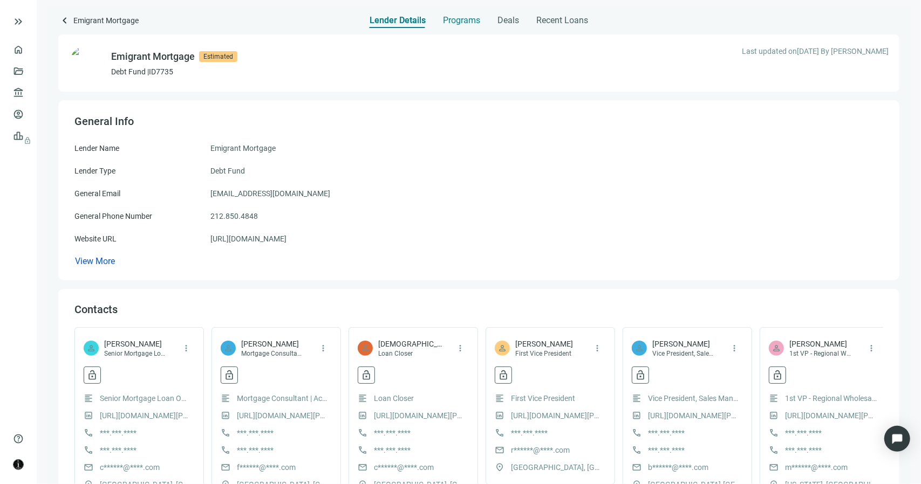
click at [462, 20] on span "Programs" at bounding box center [461, 20] width 37 height 11
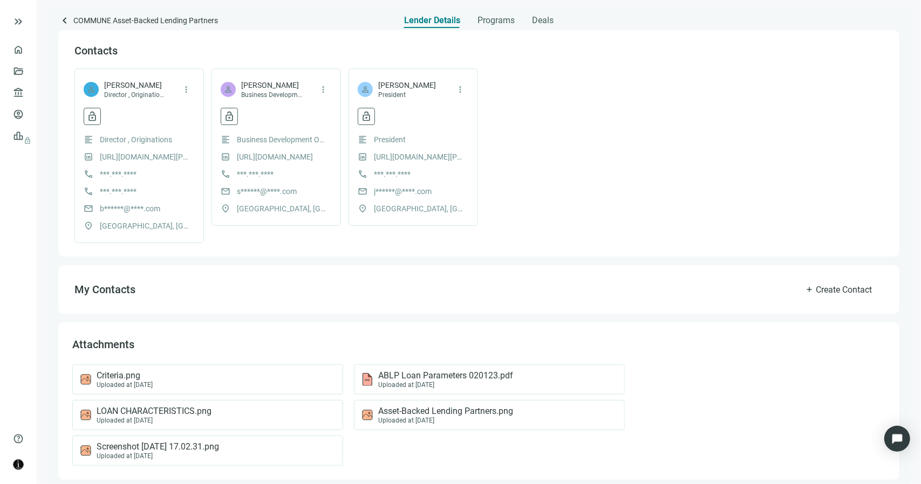
scroll to position [245, 0]
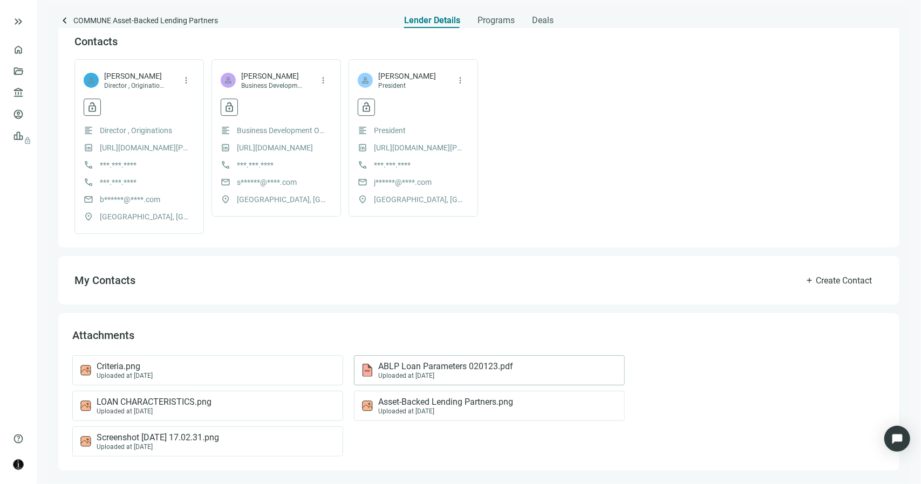
click at [447, 361] on span "ABLP Loan Parameters 020123.pdf" at bounding box center [445, 366] width 135 height 11
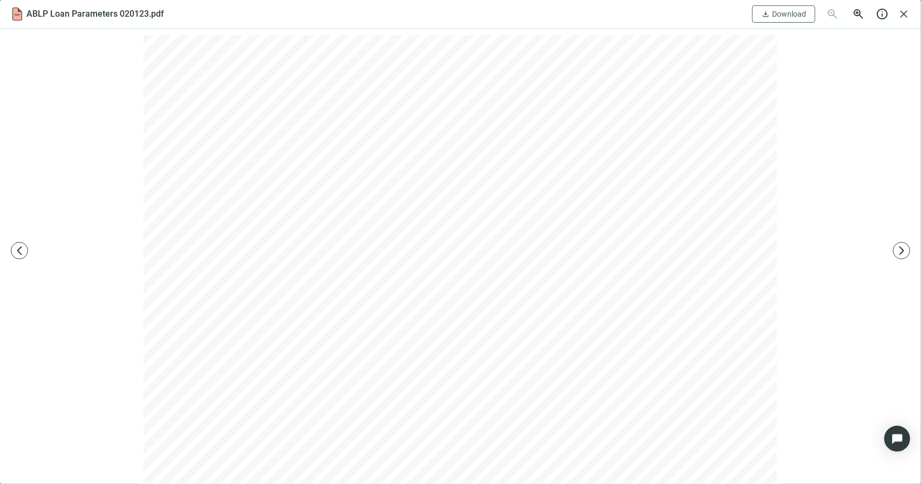
scroll to position [0, 0]
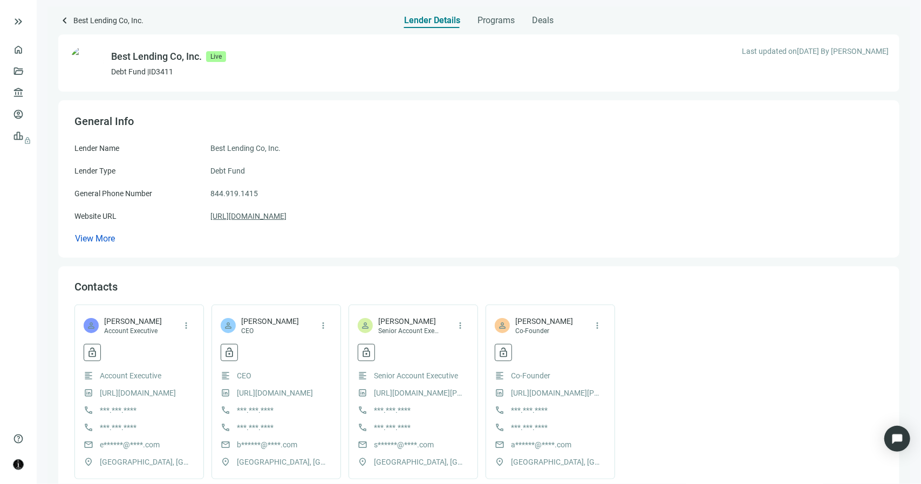
click at [283, 216] on link "https://bestlendingco.com" at bounding box center [248, 216] width 76 height 12
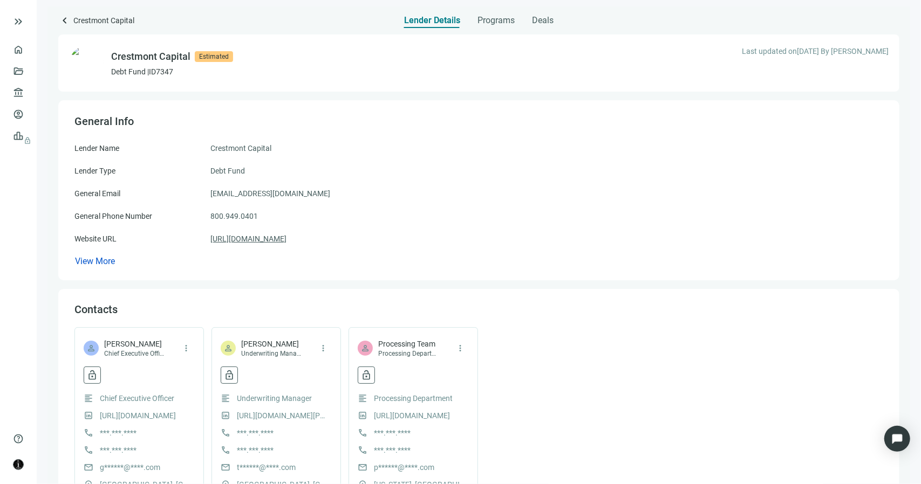
click at [286, 237] on link "https://www.crestmontcapital.com" at bounding box center [248, 239] width 76 height 12
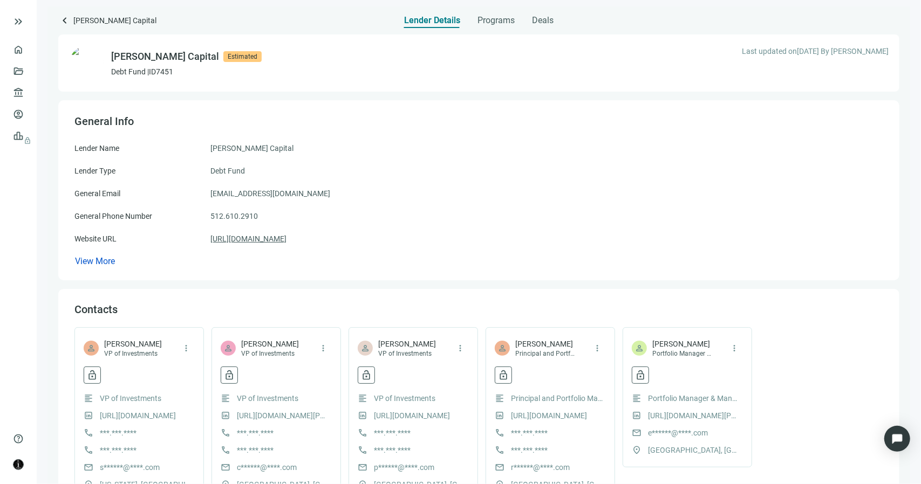
click at [286, 238] on link "[URL][DOMAIN_NAME]" at bounding box center [248, 239] width 76 height 12
click at [485, 22] on span "Programs" at bounding box center [495, 20] width 37 height 11
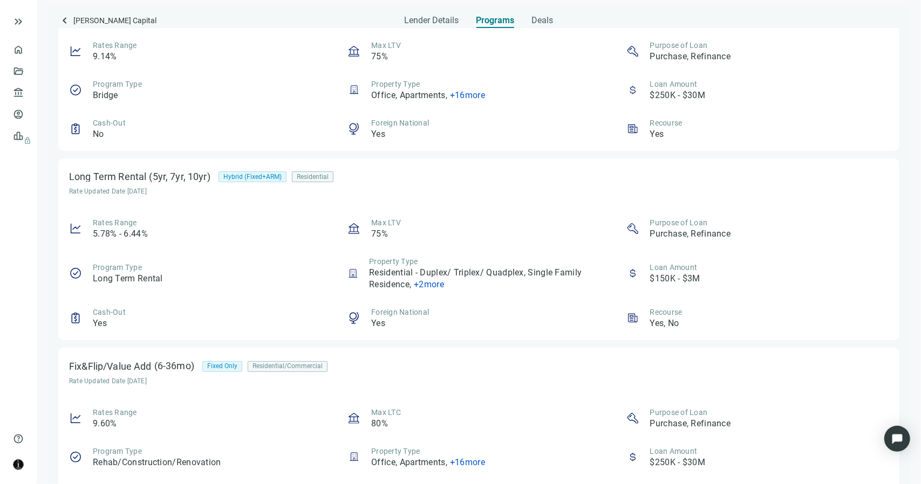
scroll to position [647, 0]
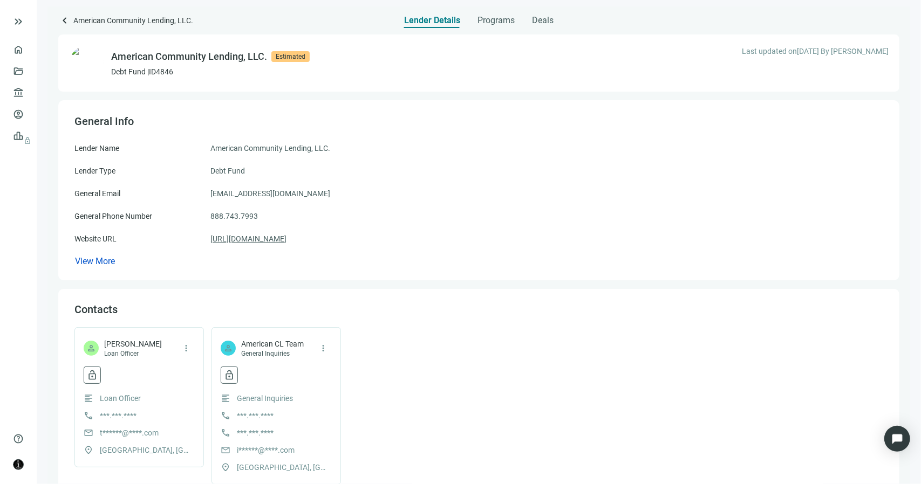
click at [286, 241] on link "https://www.americancommunitylending.com/" at bounding box center [248, 239] width 76 height 12
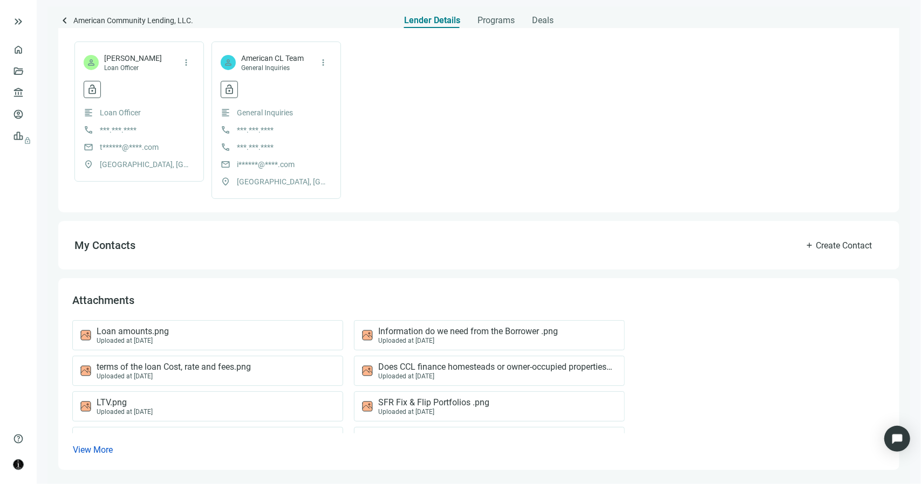
scroll to position [286, 0]
click at [450, 336] on div "Uploaded at 08.18.2024" at bounding box center [468, 340] width 180 height 8
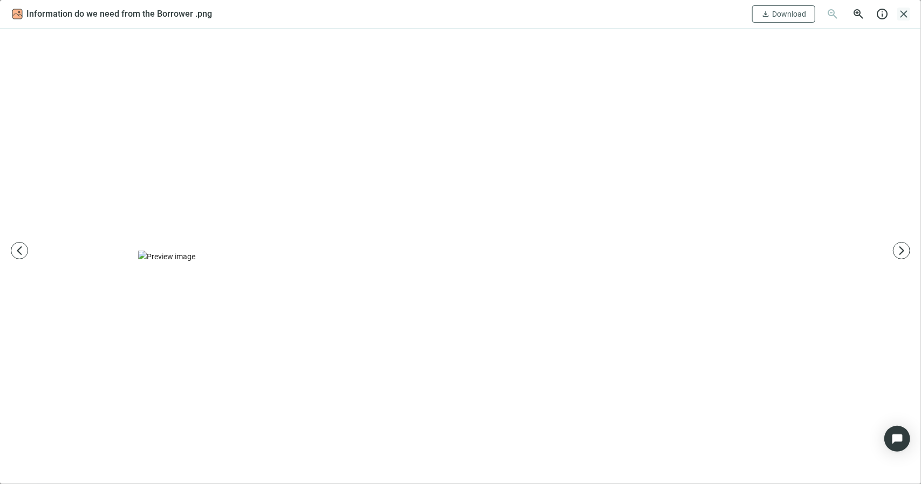
click at [905, 17] on span "close" at bounding box center [903, 14] width 13 height 13
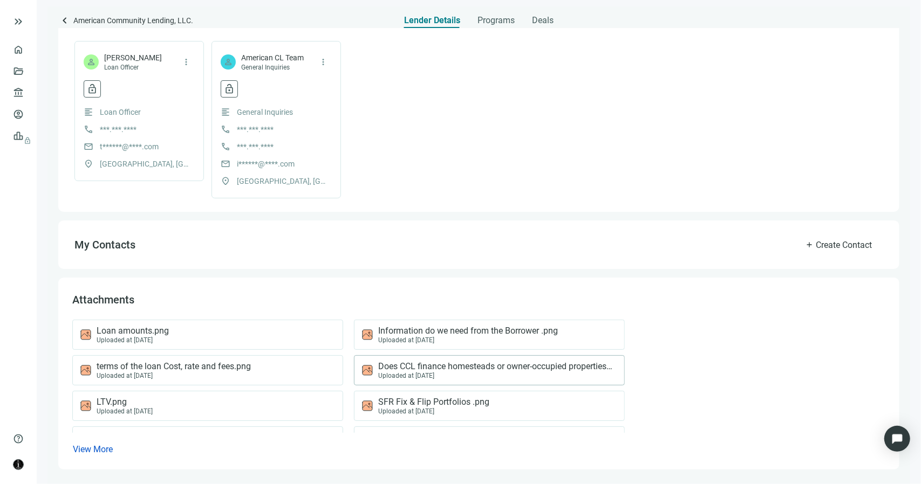
click at [408, 369] on span "Does CCL finance homesteads or owner-occupied properties .png" at bounding box center [495, 366] width 235 height 11
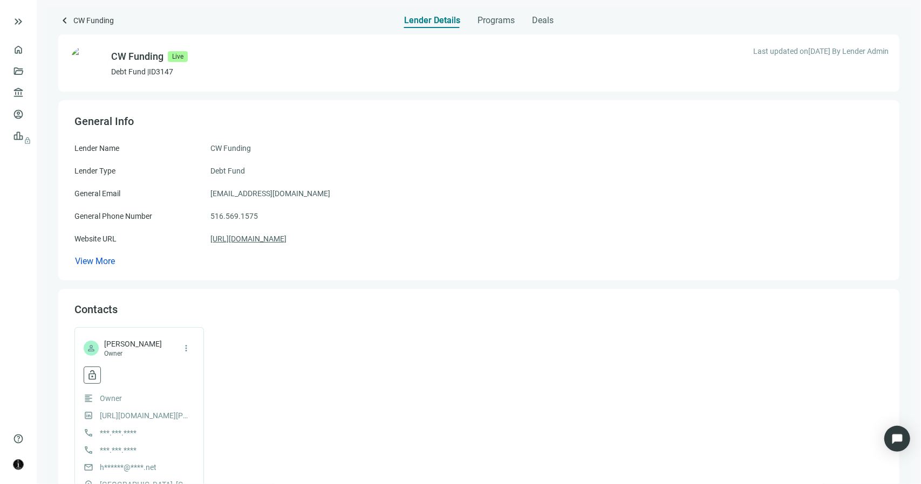
click at [271, 239] on link "[URL][DOMAIN_NAME]" at bounding box center [248, 239] width 76 height 12
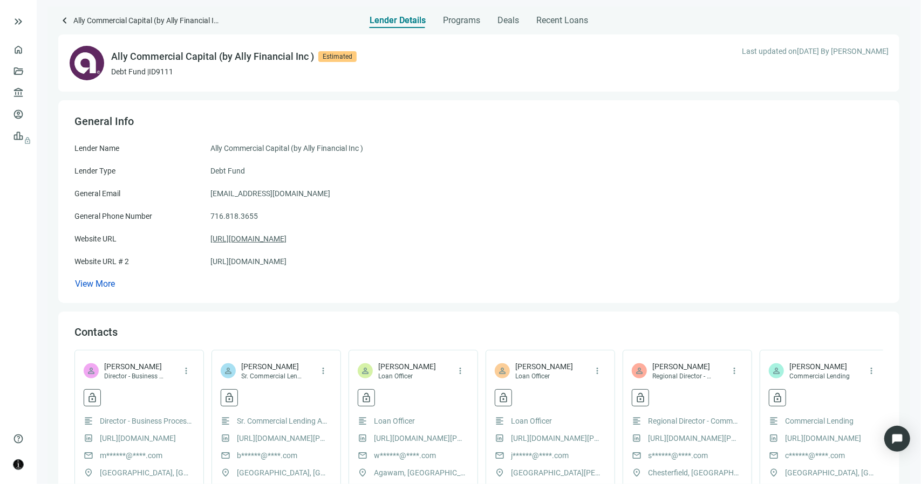
click at [286, 237] on link "https://allycommercialcapital.com/" at bounding box center [248, 239] width 76 height 12
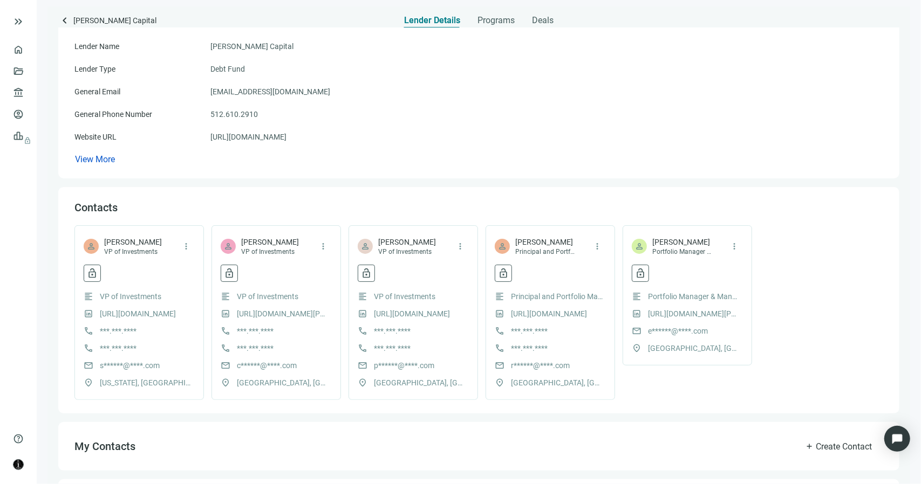
scroll to position [162, 0]
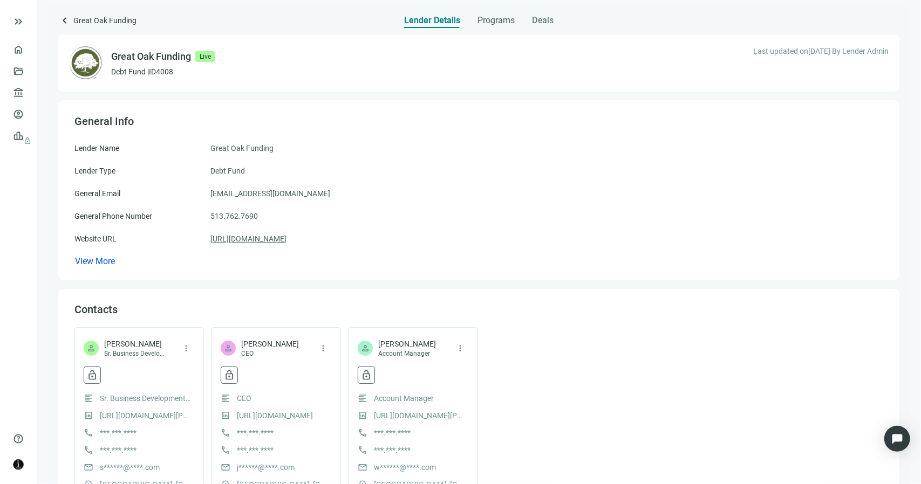
click at [269, 240] on link "[URL][DOMAIN_NAME]" at bounding box center [248, 239] width 76 height 12
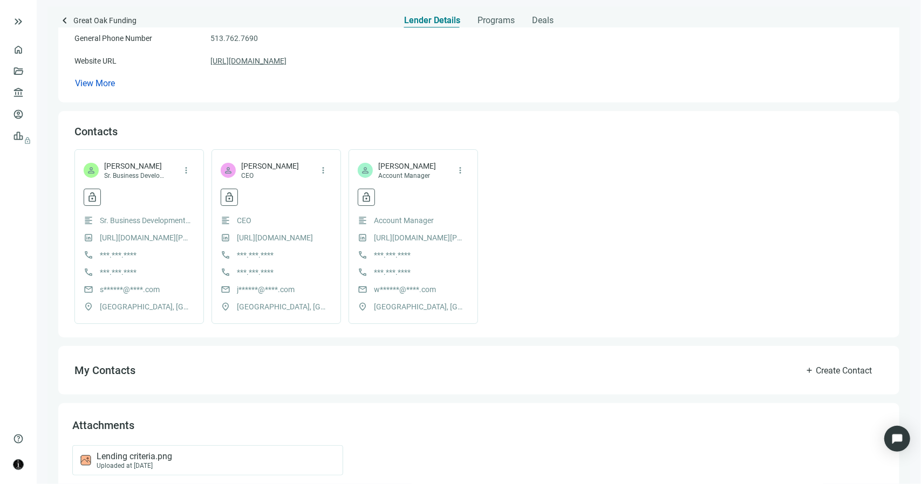
scroll to position [197, 0]
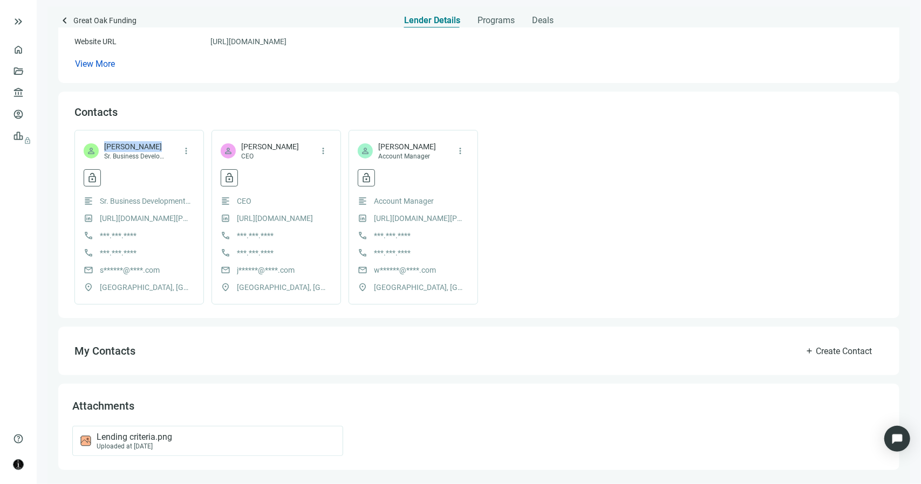
drag, startPoint x: 156, startPoint y: 145, endPoint x: 105, endPoint y: 146, distance: 51.2
click at [105, 146] on span "Esteban Lopez" at bounding box center [135, 146] width 62 height 11
click at [145, 447] on div "Uploaded at 10.02.2024" at bounding box center [134, 447] width 75 height 8
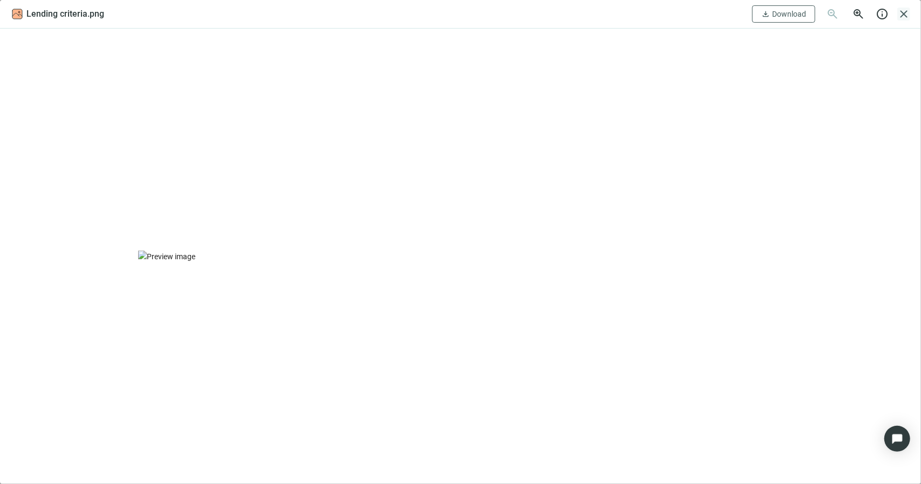
click at [904, 12] on span "close" at bounding box center [903, 14] width 13 height 13
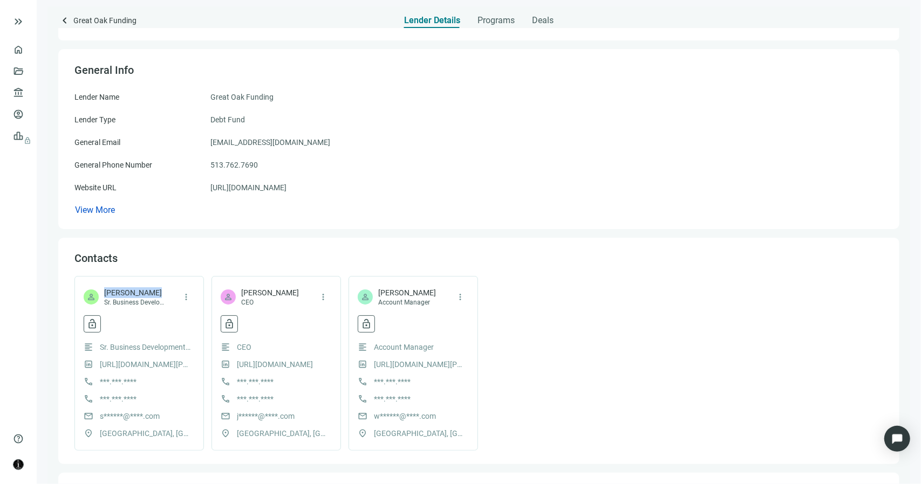
scroll to position [0, 0]
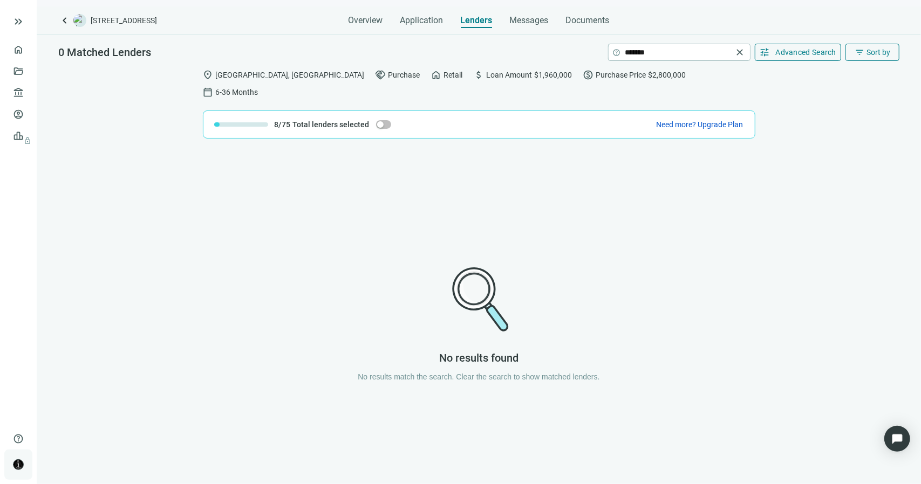
click at [20, 466] on img at bounding box center [18, 465] width 10 height 10
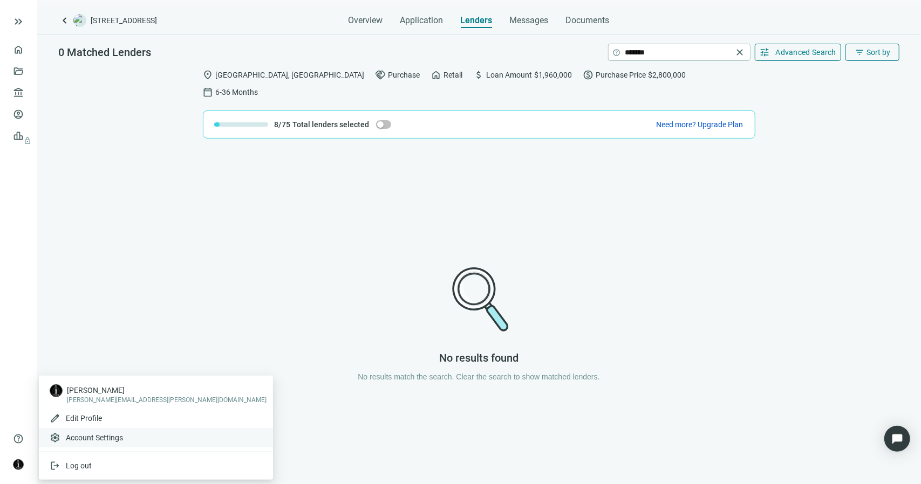
click at [94, 434] on span "Account Settings" at bounding box center [94, 437] width 57 height 11
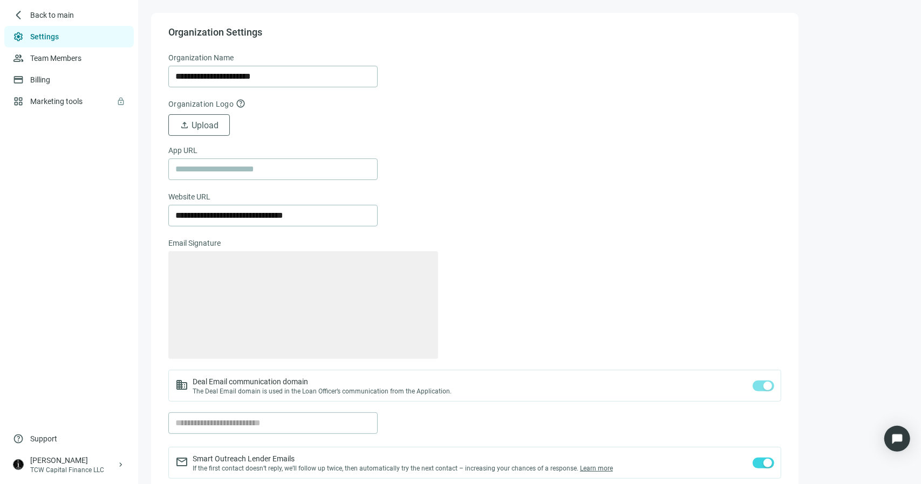
type textarea "**********"
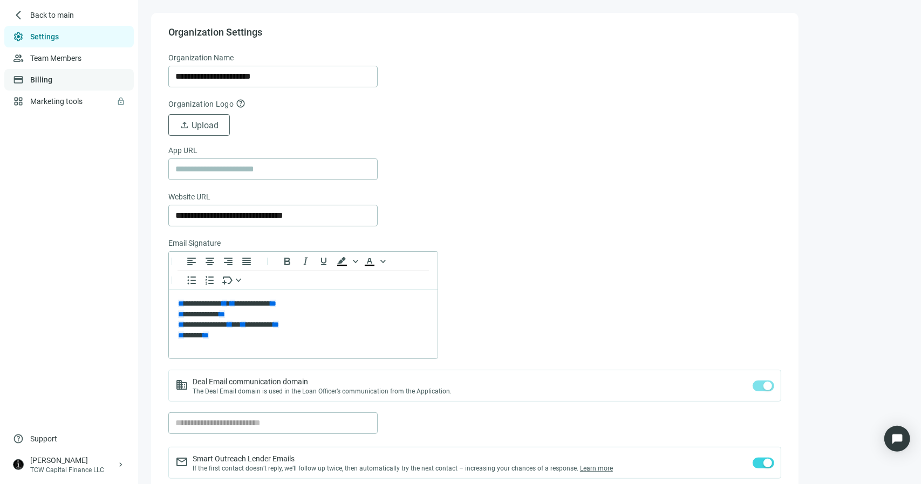
click at [43, 77] on link "Billing" at bounding box center [41, 79] width 22 height 9
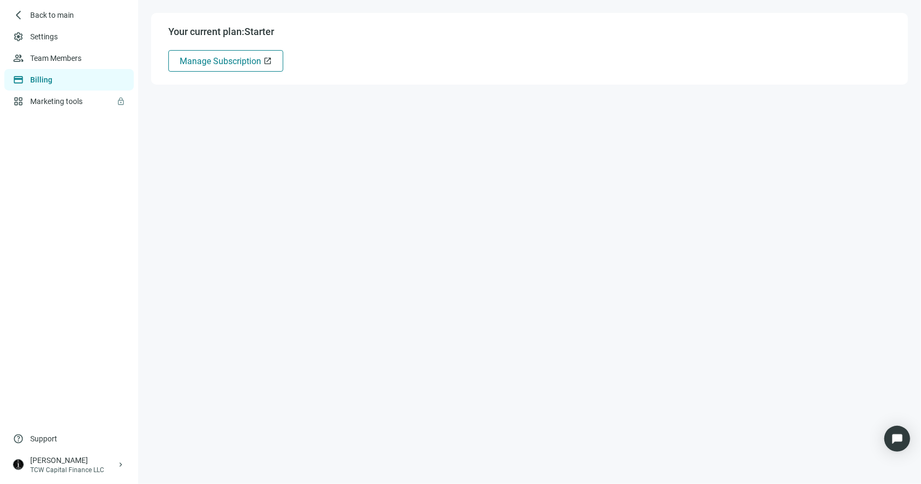
click at [223, 63] on span "Manage Subscription" at bounding box center [220, 61] width 81 height 10
click at [68, 16] on span "Back to main" at bounding box center [52, 15] width 44 height 11
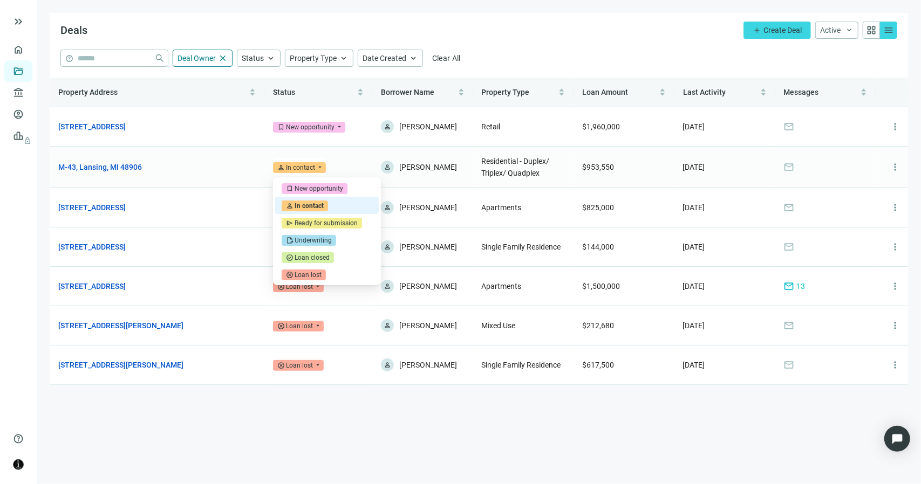
click at [310, 168] on div "In contact" at bounding box center [300, 167] width 29 height 11
click at [317, 239] on div "Underwriting" at bounding box center [312, 240] width 37 height 11
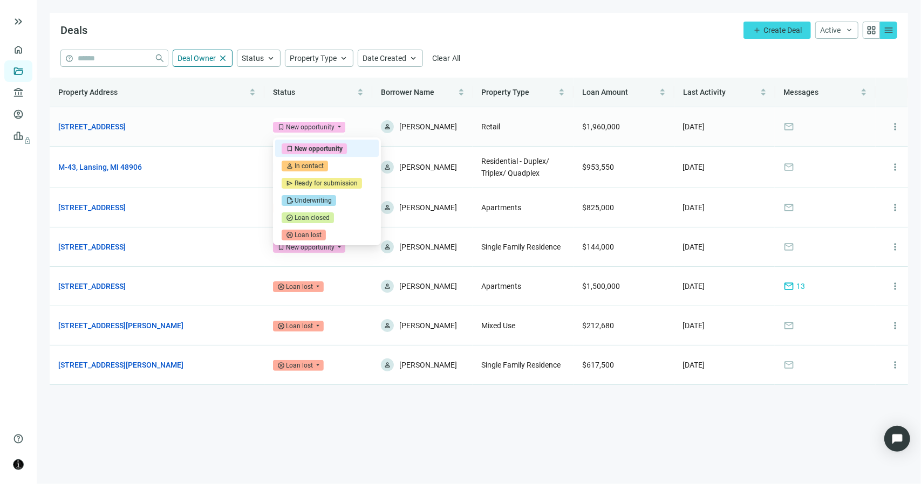
click at [335, 123] on span "bookmark New opportunity" at bounding box center [309, 127] width 72 height 11
click at [527, 45] on div "Deals add Create Deal Active keyboard_arrow_down grid_view menu" at bounding box center [479, 31] width 858 height 37
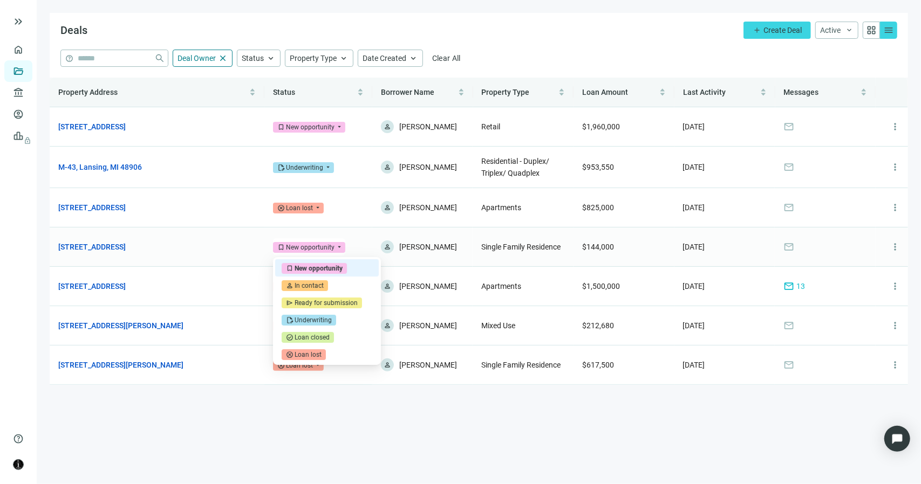
click at [336, 250] on span "bookmark New opportunity" at bounding box center [309, 247] width 72 height 11
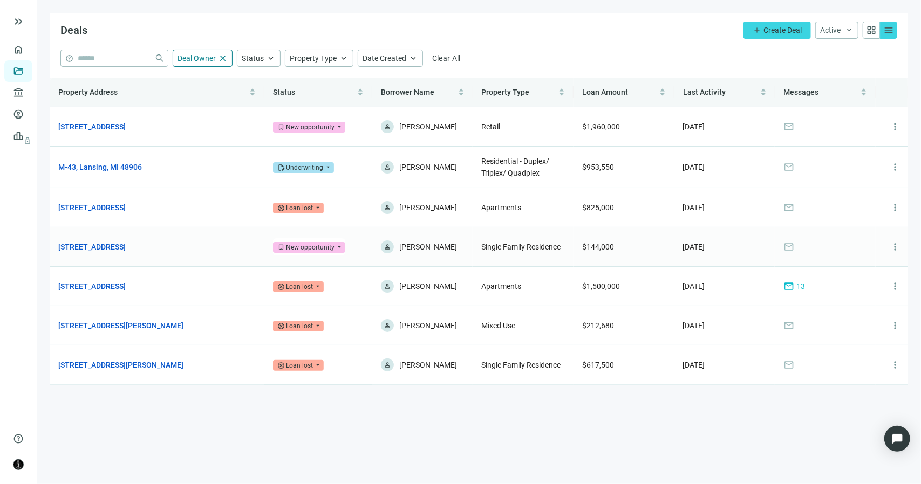
click at [336, 248] on span "bookmark New opportunity" at bounding box center [309, 247] width 72 height 11
click at [113, 171] on link "M-43, Lansing, MI 48906" at bounding box center [100, 167] width 84 height 12
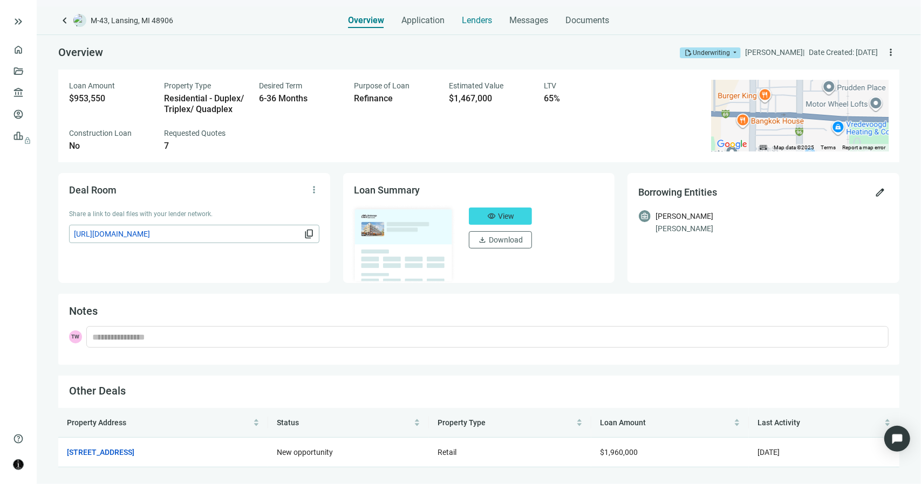
click at [478, 21] on span "Lenders" at bounding box center [477, 20] width 30 height 11
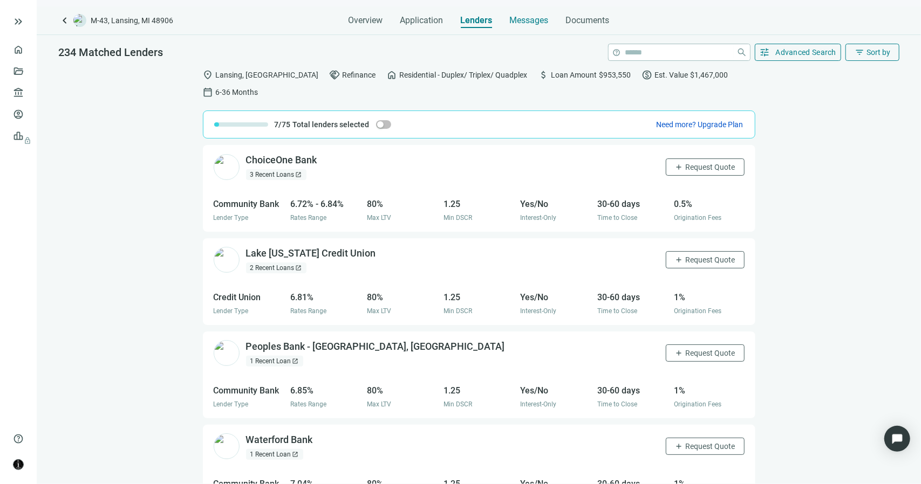
click at [534, 19] on span "Messages" at bounding box center [529, 20] width 39 height 10
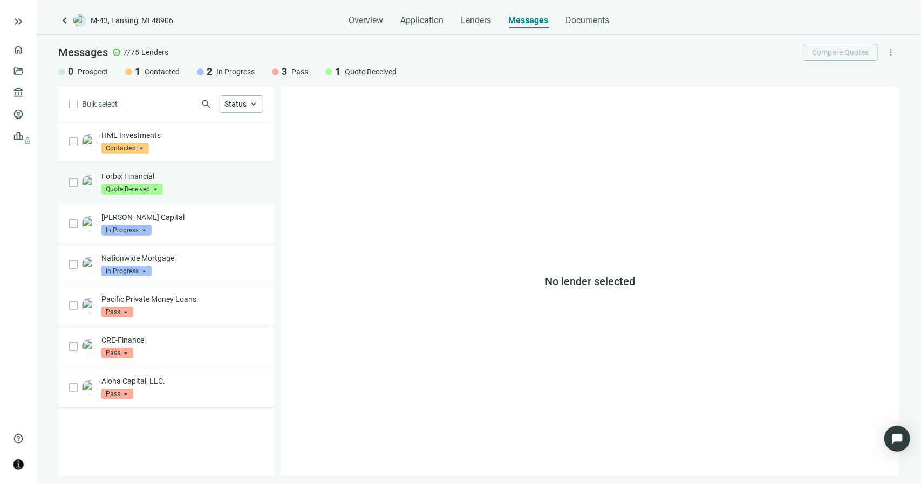
click at [153, 188] on span "Quote Received" at bounding box center [131, 189] width 61 height 11
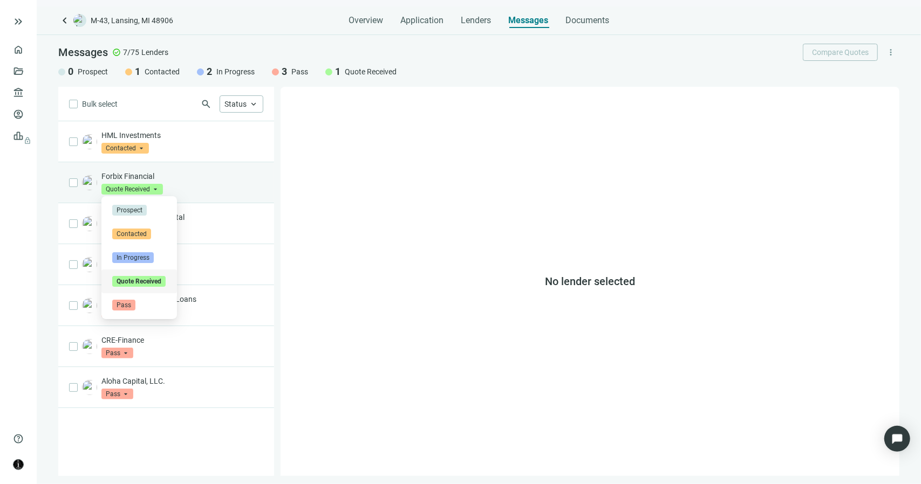
click at [153, 188] on span "Quote Received" at bounding box center [131, 189] width 61 height 11
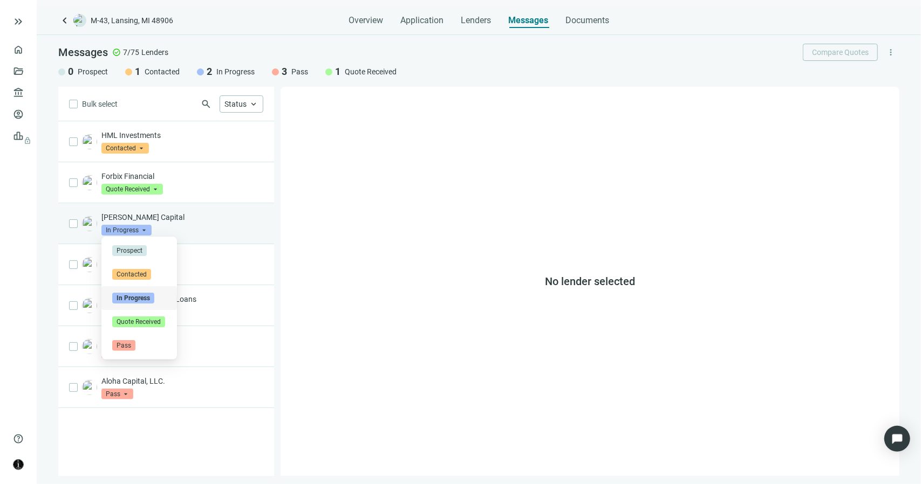
click at [144, 227] on span "In Progress" at bounding box center [126, 230] width 50 height 11
click at [140, 320] on span "Quote Received" at bounding box center [138, 322] width 53 height 11
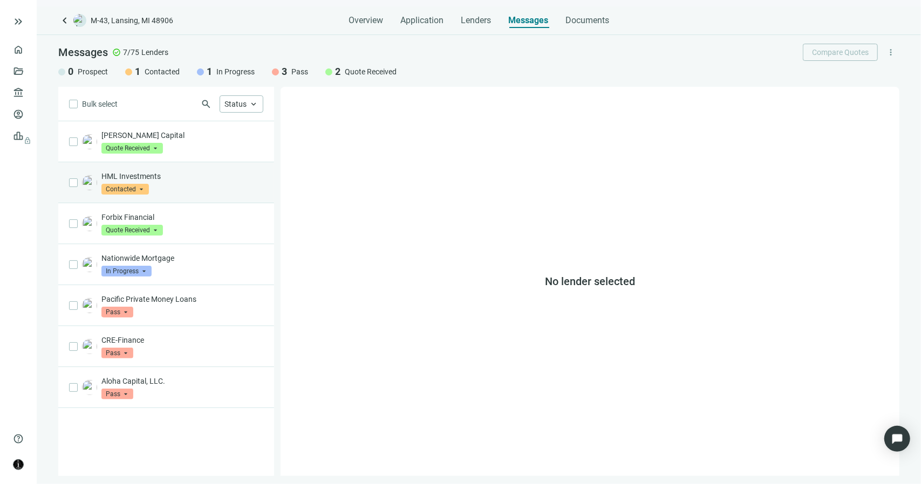
click at [143, 187] on span "Contacted" at bounding box center [124, 189] width 47 height 11
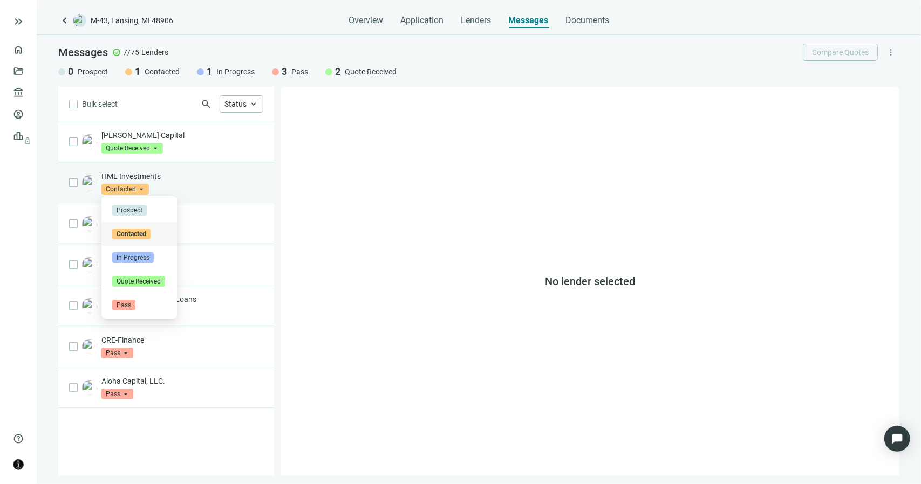
click at [143, 187] on span "Contacted" at bounding box center [124, 189] width 47 height 11
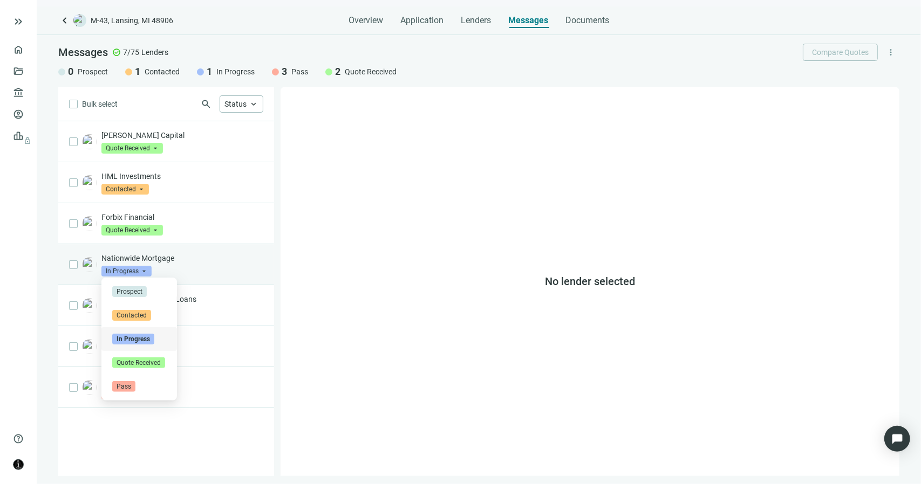
click at [146, 267] on span "In Progress" at bounding box center [126, 271] width 50 height 11
click at [124, 382] on span "Pass" at bounding box center [123, 386] width 23 height 11
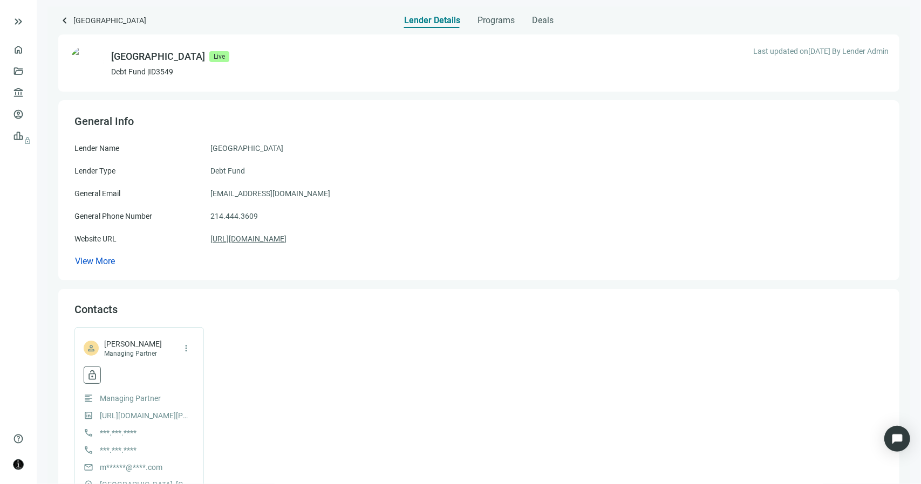
click at [286, 239] on link "[URL][DOMAIN_NAME]" at bounding box center [248, 239] width 76 height 12
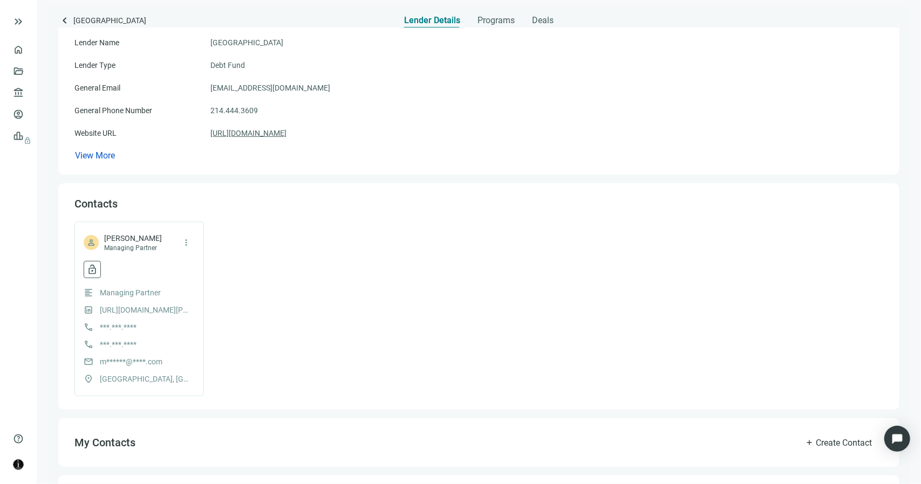
scroll to position [197, 0]
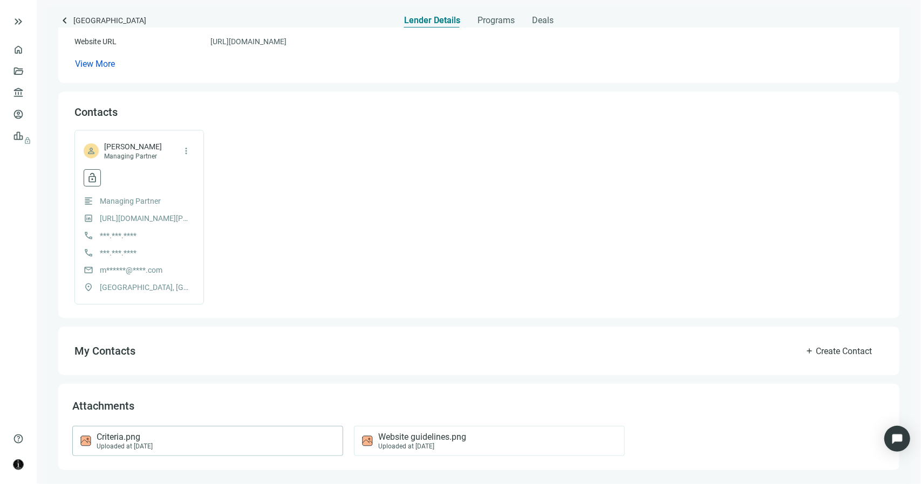
click at [237, 439] on div "Criteria.png Uploaded at [DATE]" at bounding box center [205, 441] width 252 height 18
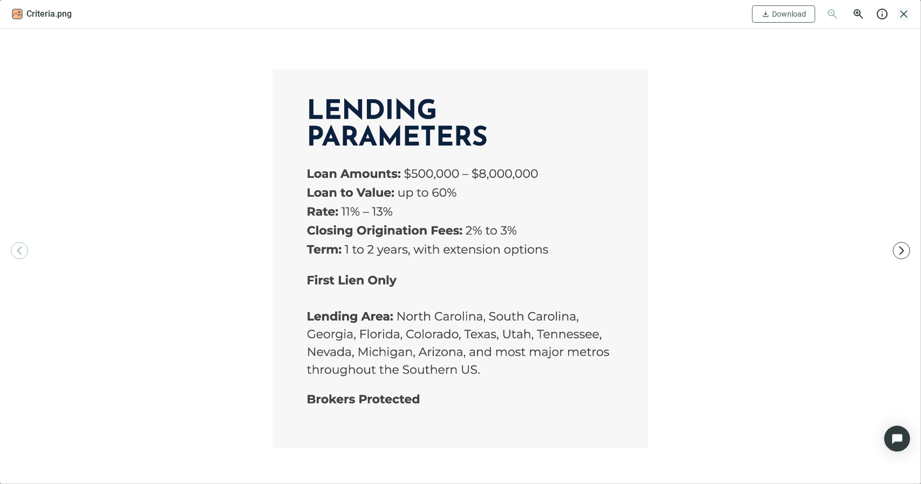
click at [903, 13] on span "close" at bounding box center [903, 14] width 13 height 13
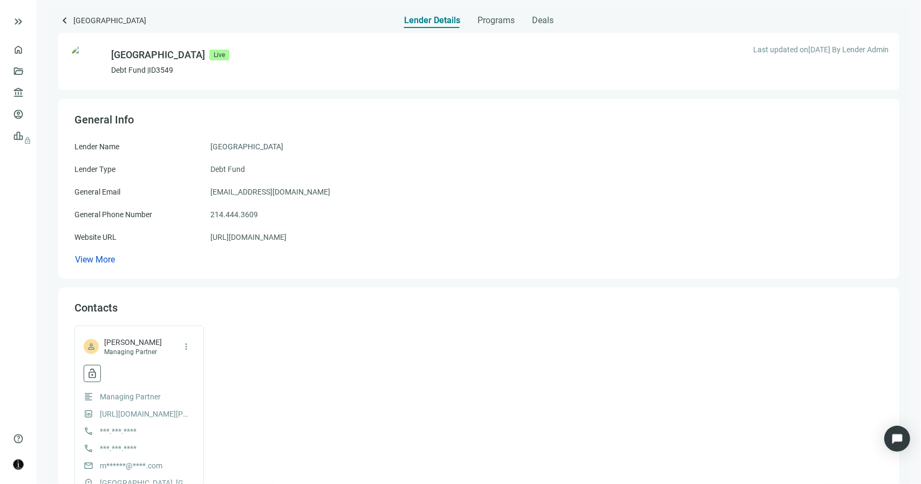
scroll to position [0, 0]
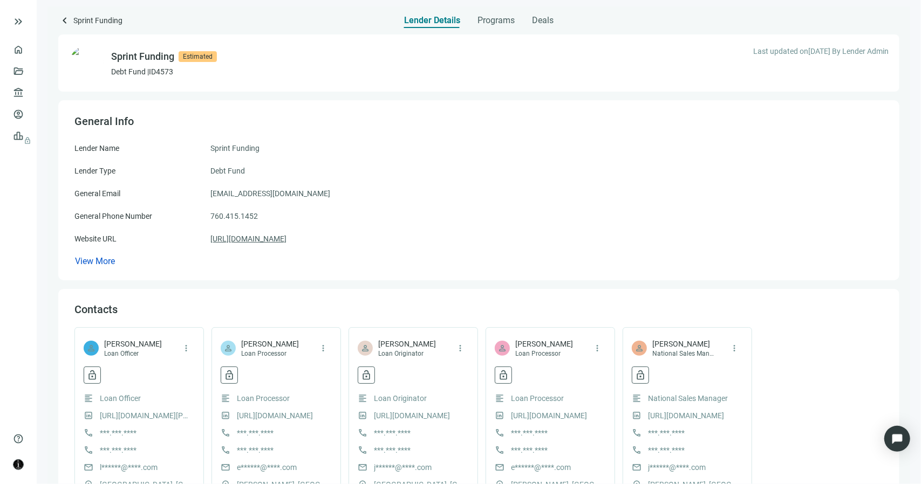
click at [272, 244] on link "[URL][DOMAIN_NAME]" at bounding box center [248, 239] width 76 height 12
click at [504, 17] on span "Programs" at bounding box center [495, 20] width 37 height 11
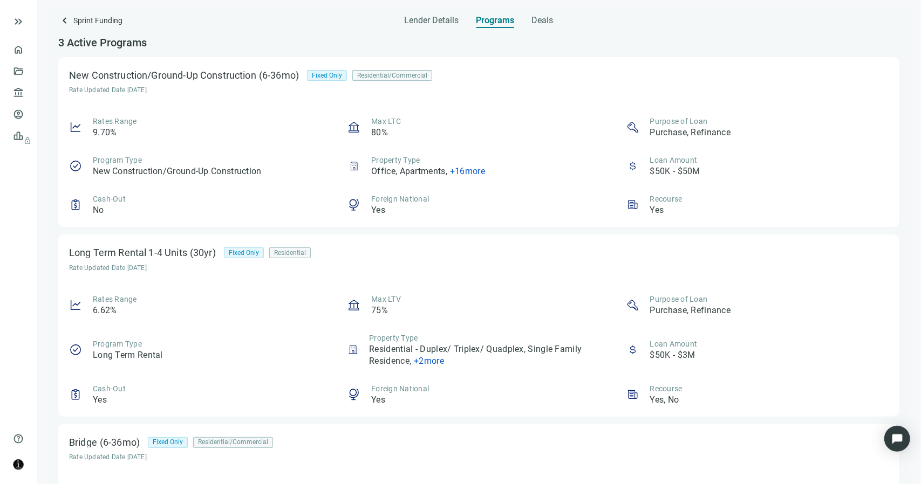
click at [459, 18] on div "Lender Details Tab 2 of 3 Programs Deals" at bounding box center [478, 17] width 149 height 22
click at [451, 20] on span "Lender Details" at bounding box center [431, 20] width 54 height 11
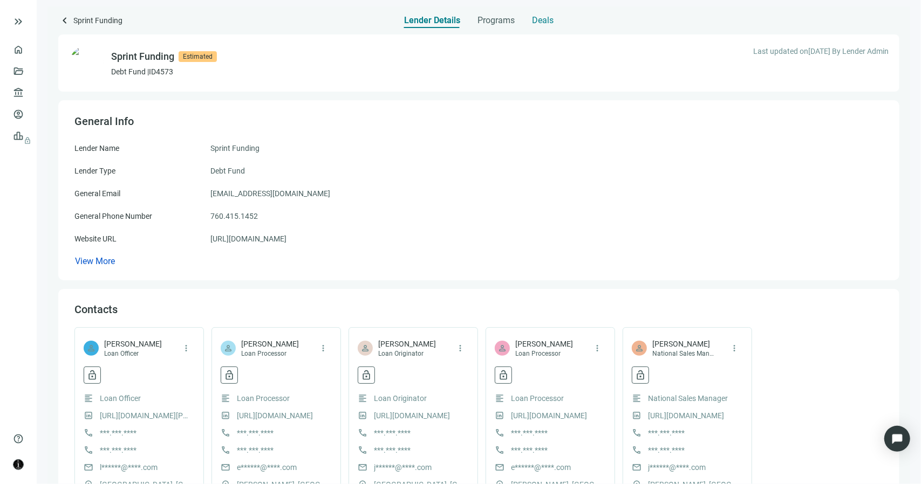
click at [543, 23] on span "Deals" at bounding box center [543, 20] width 22 height 11
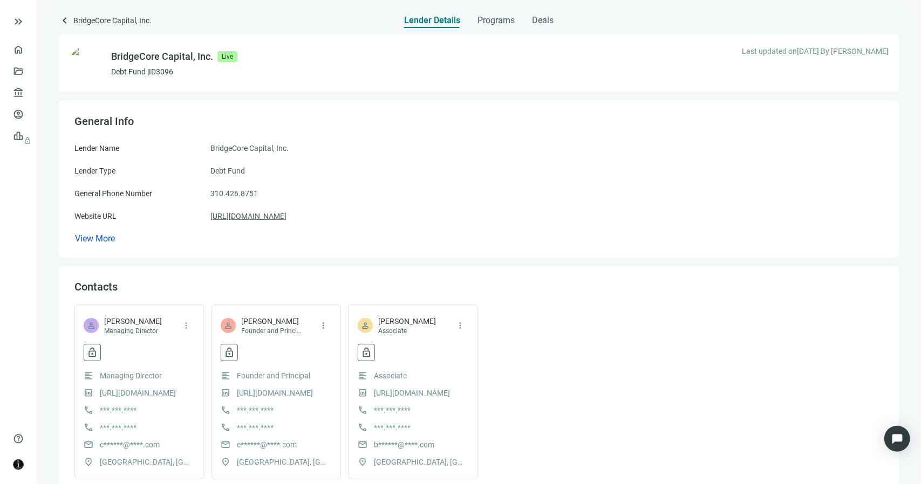
click at [286, 219] on link "[URL][DOMAIN_NAME]" at bounding box center [248, 216] width 76 height 12
